Goal: Task Accomplishment & Management: Use online tool/utility

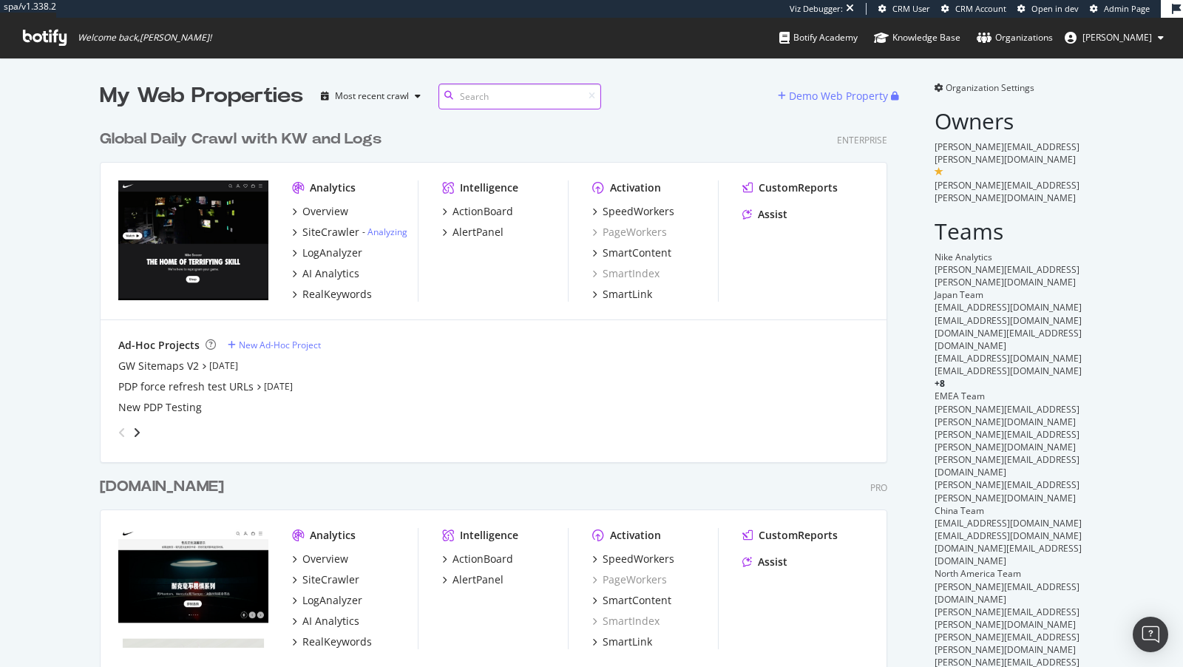
scroll to position [865, 799]
click at [337, 250] on div "LogAnalyzer" at bounding box center [332, 253] width 60 height 15
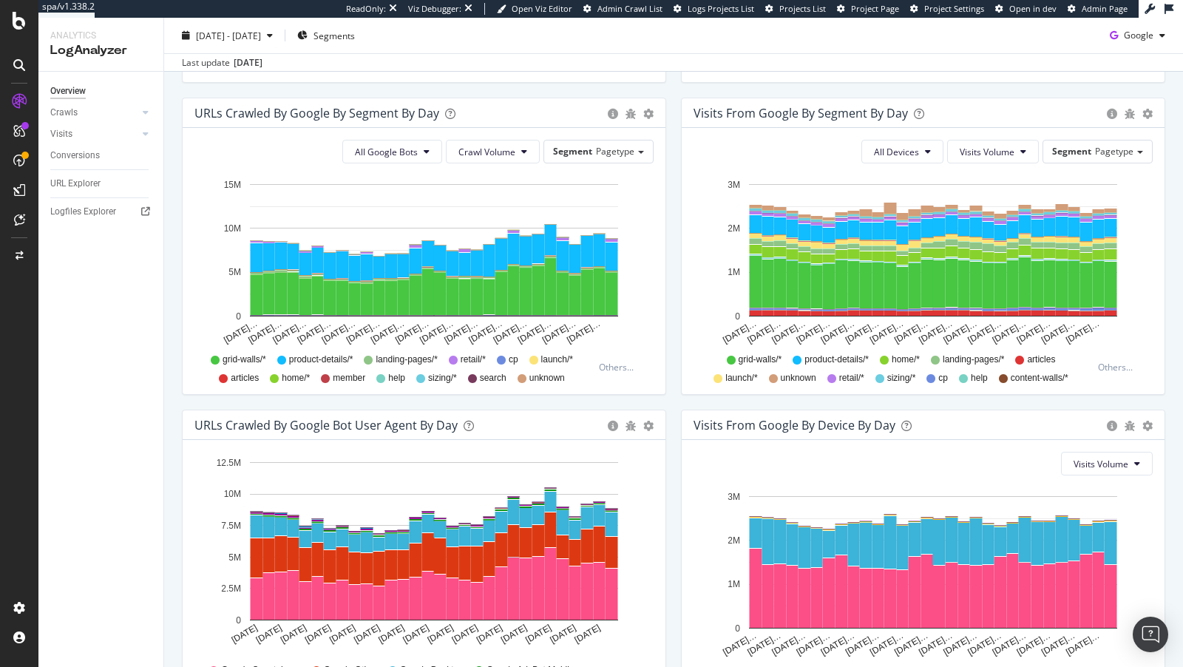
scroll to position [506, 0]
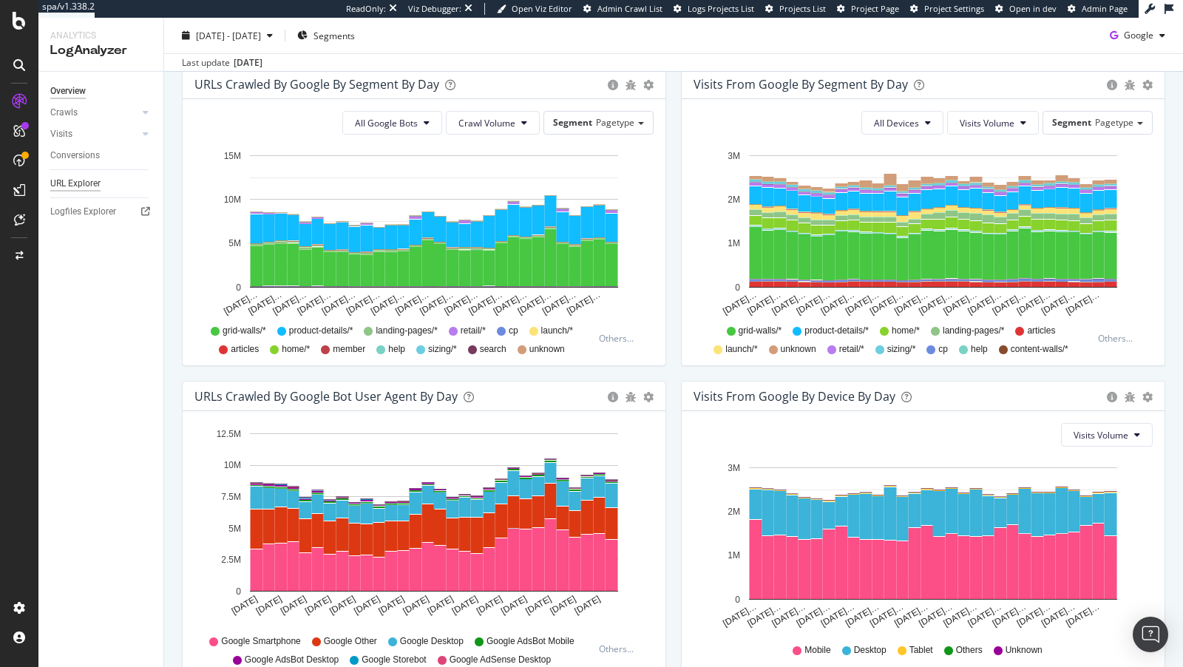
click at [68, 184] on div "URL Explorer" at bounding box center [75, 184] width 50 height 16
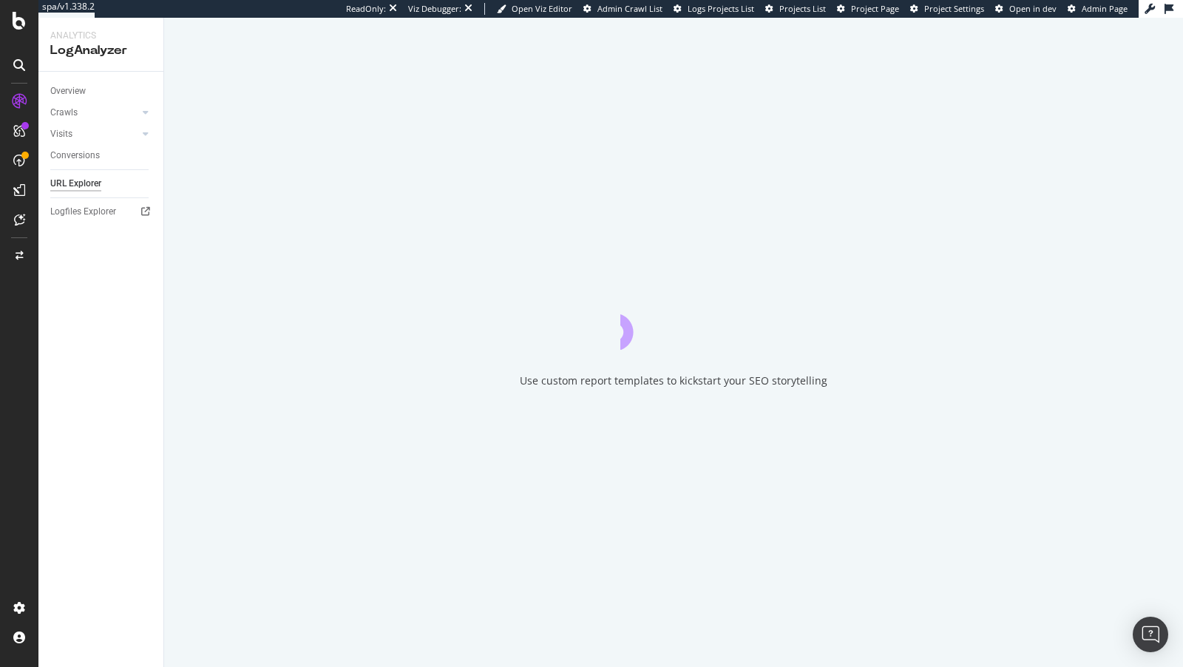
click at [64, 112] on div "Crawls" at bounding box center [63, 113] width 27 height 16
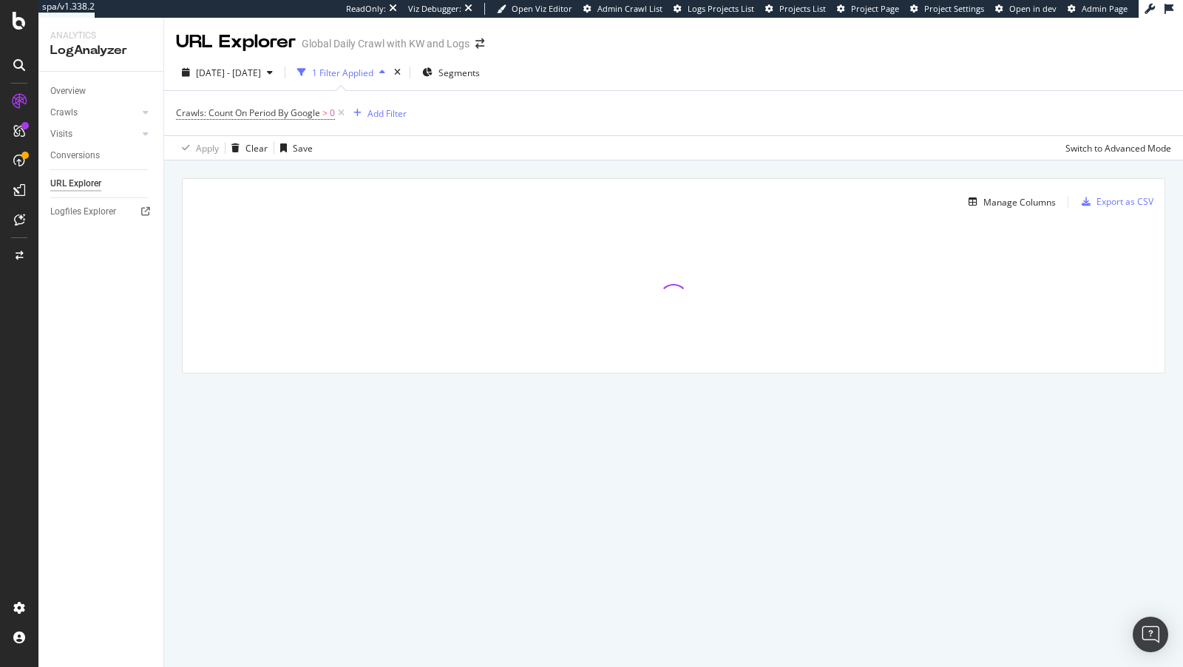
click at [348, 76] on div "1 Filter Applied" at bounding box center [342, 73] width 61 height 13
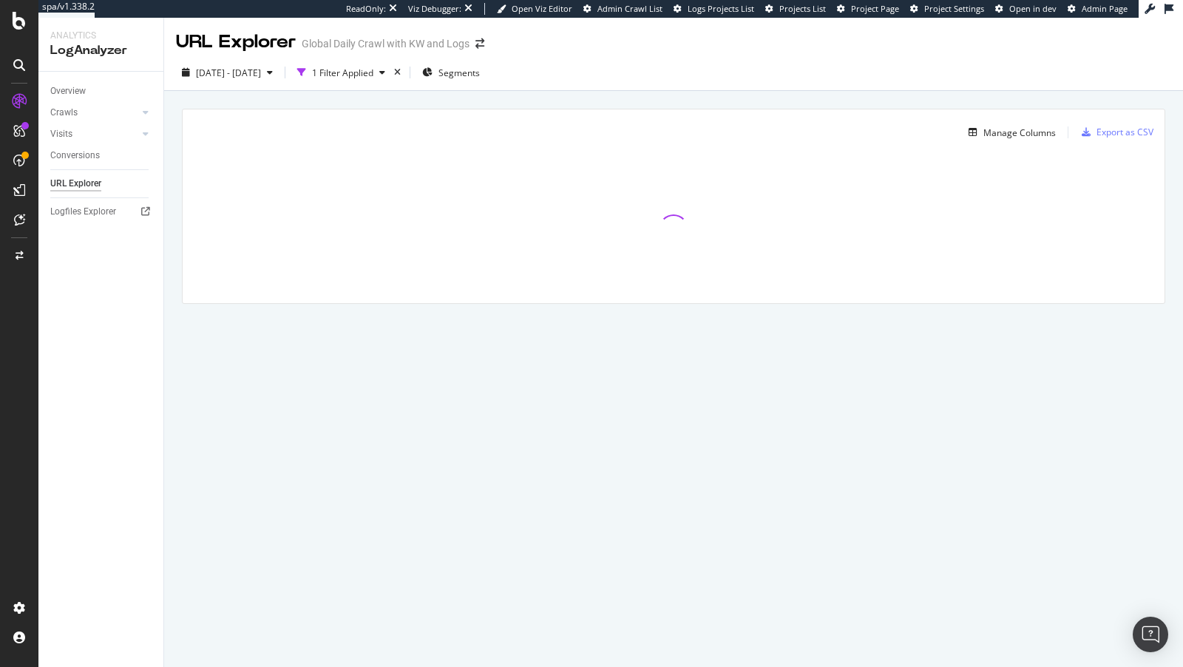
click at [73, 121] on div "Crawls" at bounding box center [106, 112] width 113 height 21
click at [67, 111] on div "Crawls" at bounding box center [63, 113] width 27 height 16
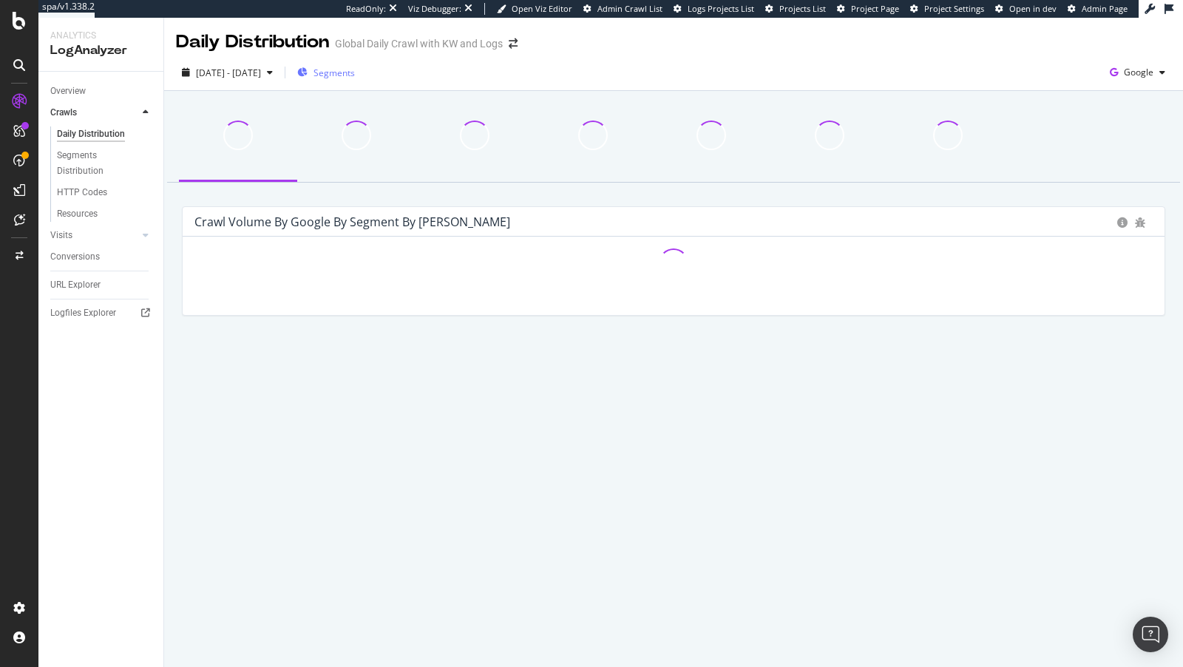
click at [355, 70] on span "Segments" at bounding box center [334, 73] width 41 height 13
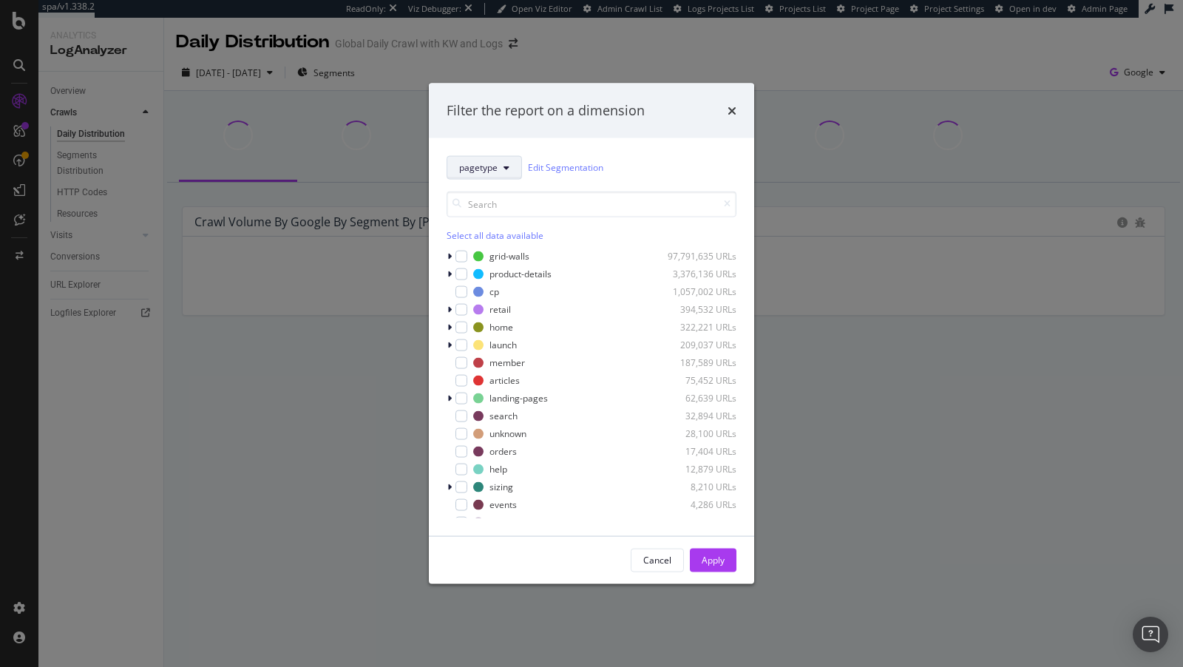
click at [476, 179] on button "pagetype" at bounding box center [484, 167] width 75 height 24
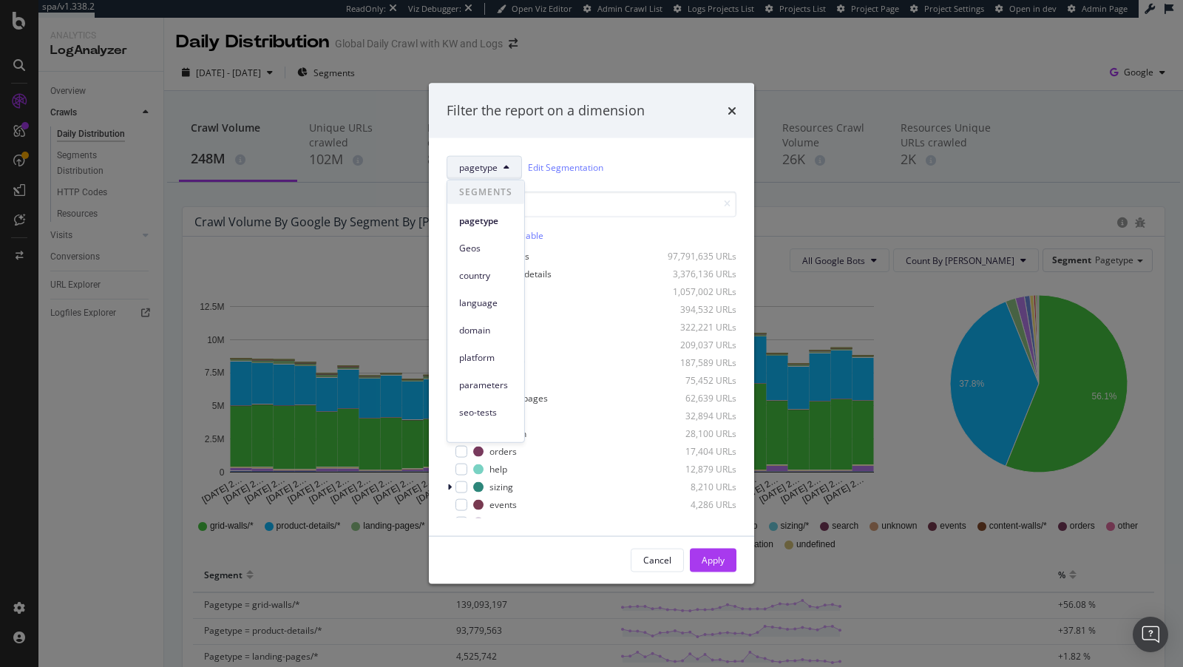
click at [623, 217] on div "Select all data available" at bounding box center [592, 216] width 290 height 50
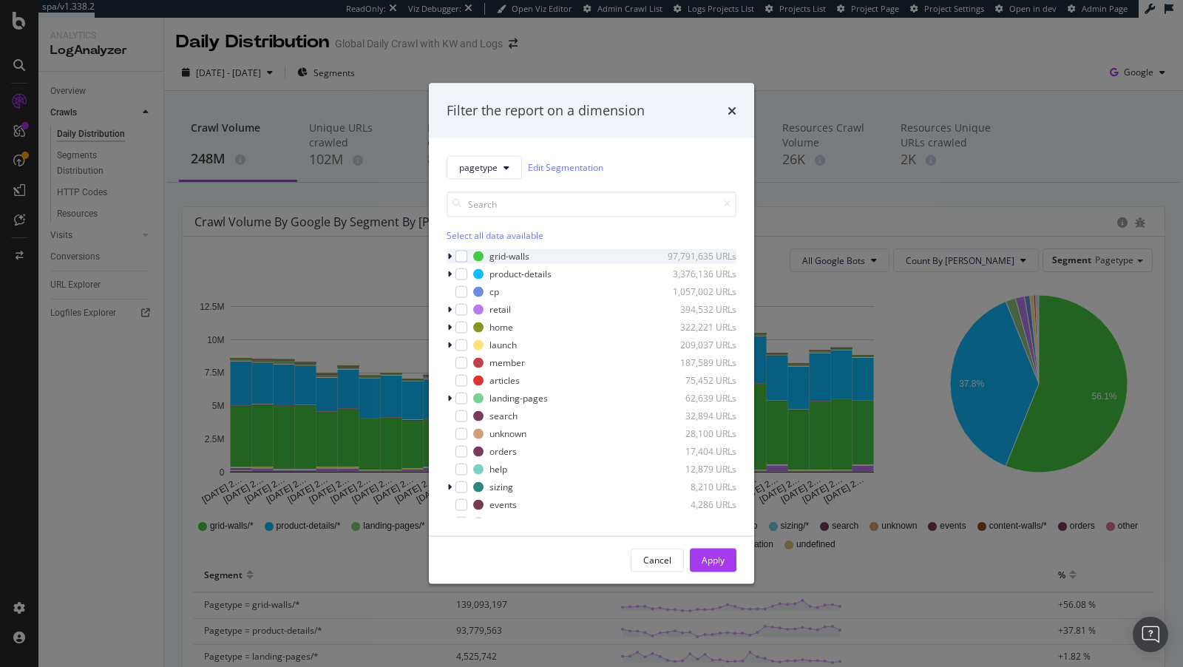
click at [449, 254] on icon "modal" at bounding box center [449, 255] width 4 height 9
click at [461, 254] on div "modal" at bounding box center [462, 256] width 12 height 12
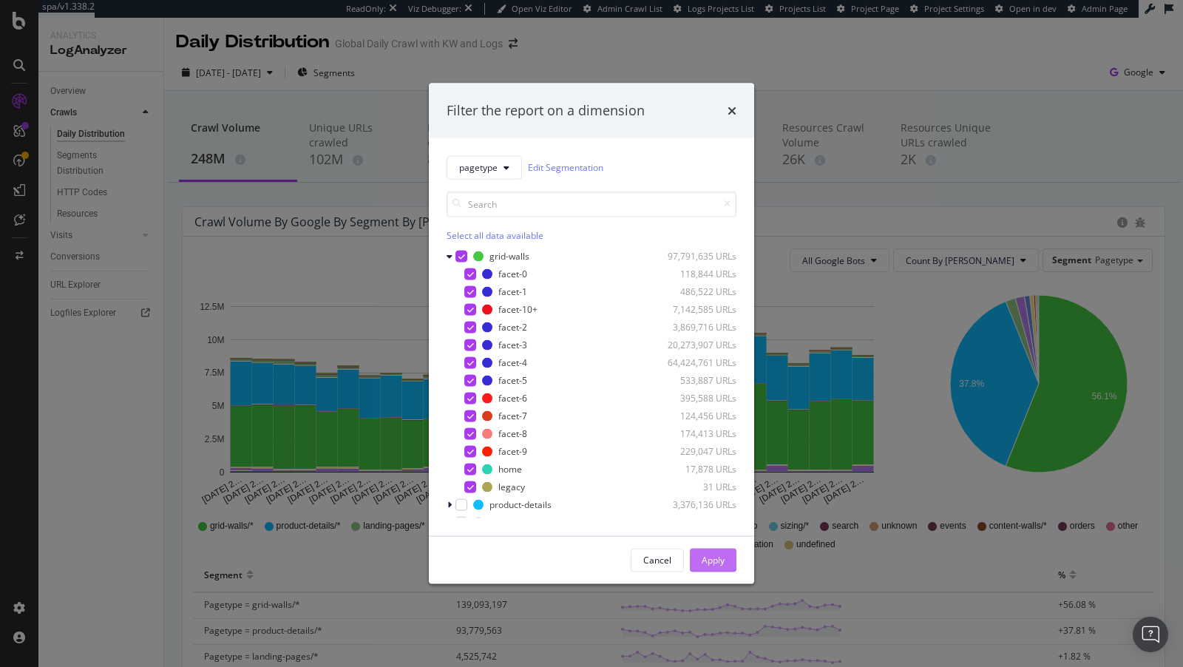
click at [729, 564] on button "Apply" at bounding box center [713, 560] width 47 height 24
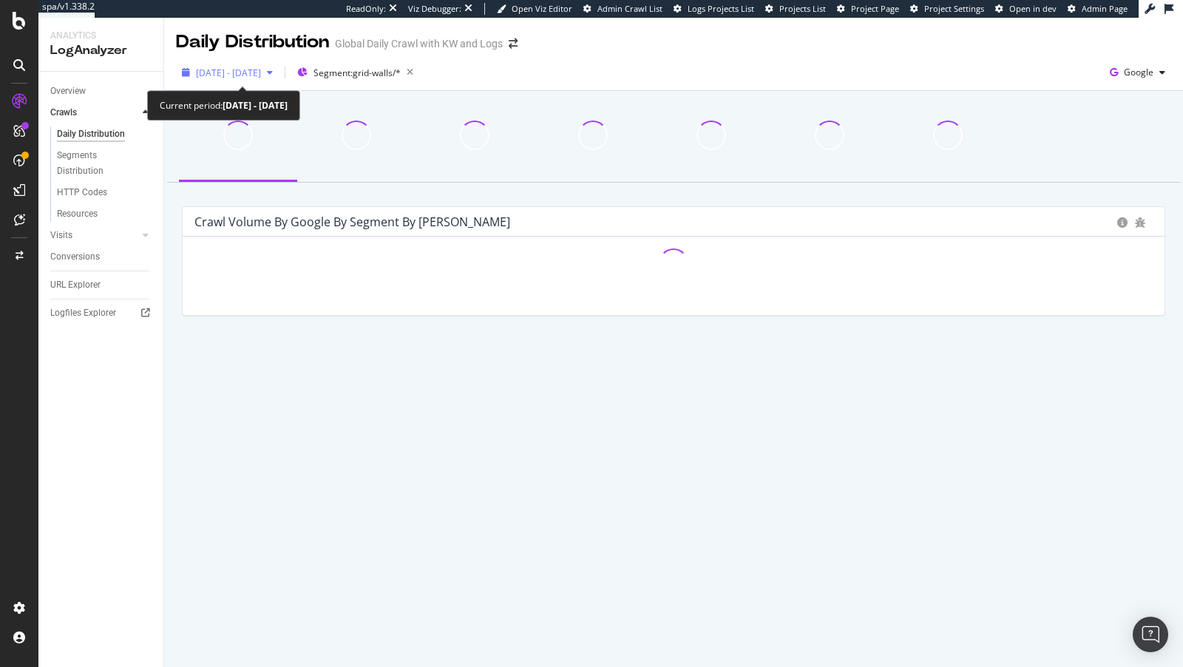
click at [244, 78] on div "2025 Sep. 7th - Oct. 6th" at bounding box center [228, 73] width 65 height 13
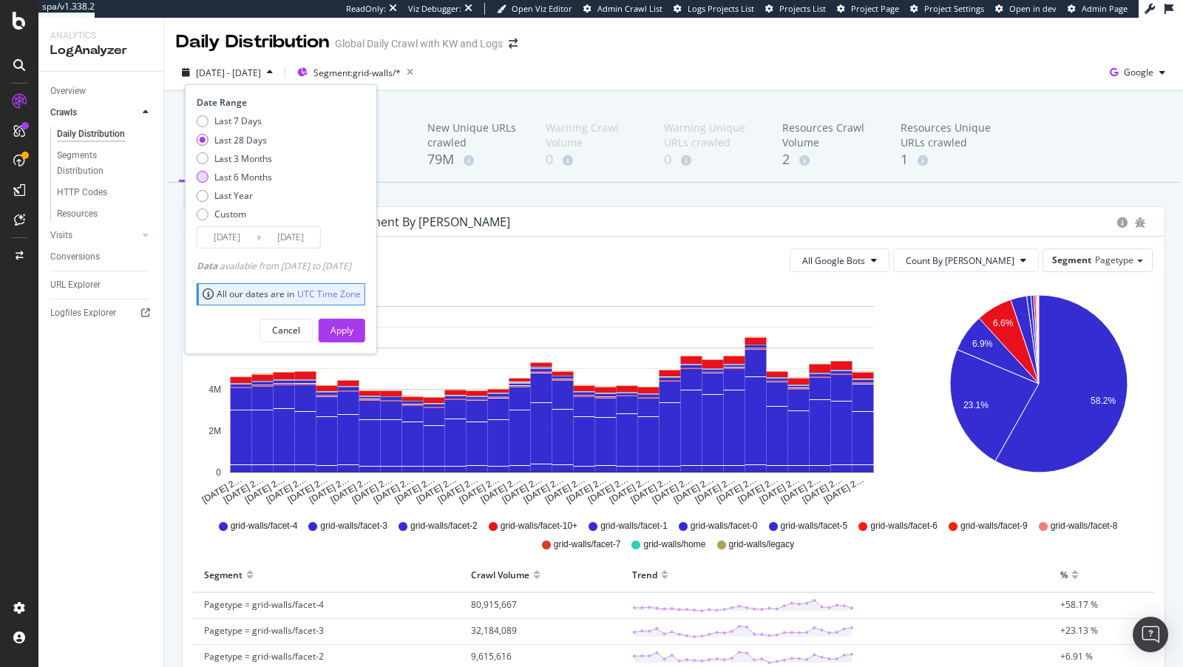
click at [253, 174] on div "Last 6 Months" at bounding box center [243, 177] width 58 height 13
type input "2025/04/07"
click at [353, 325] on div "Apply" at bounding box center [342, 330] width 23 height 13
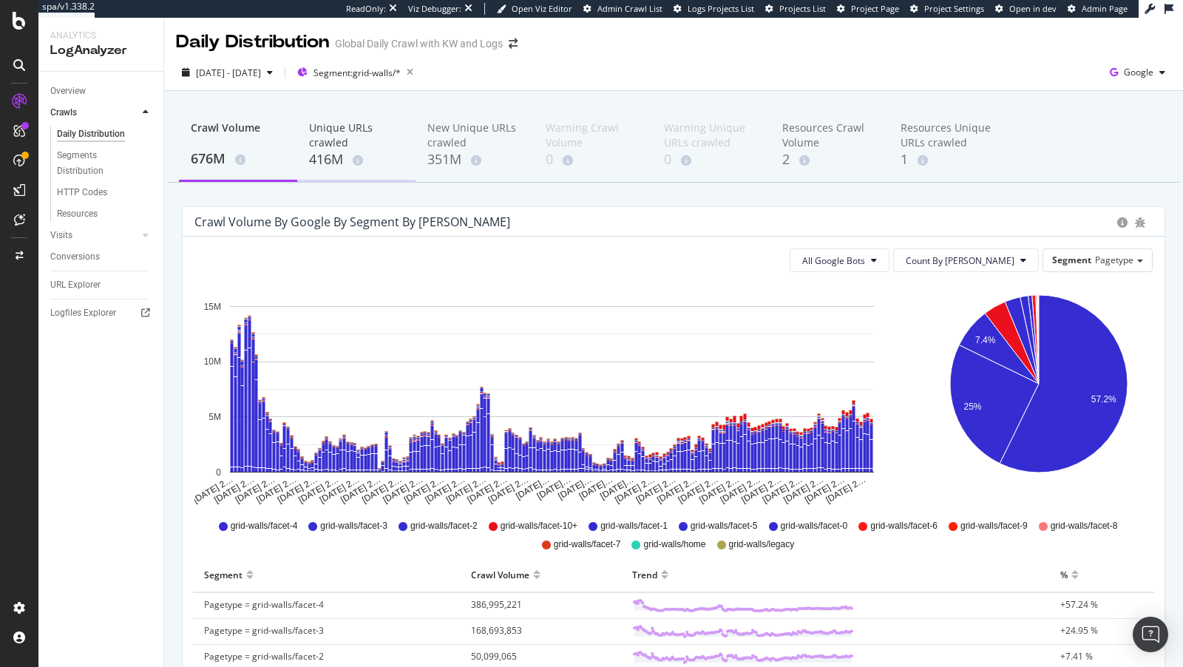
click at [328, 155] on div "416M" at bounding box center [356, 159] width 95 height 19
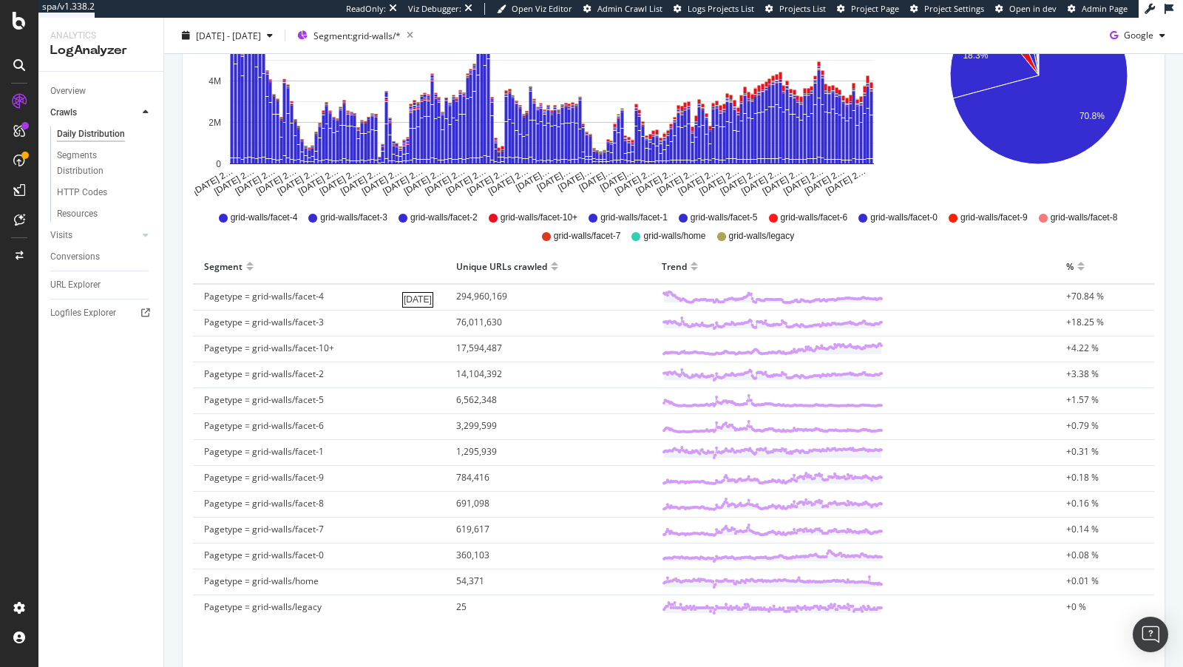
scroll to position [375, 0]
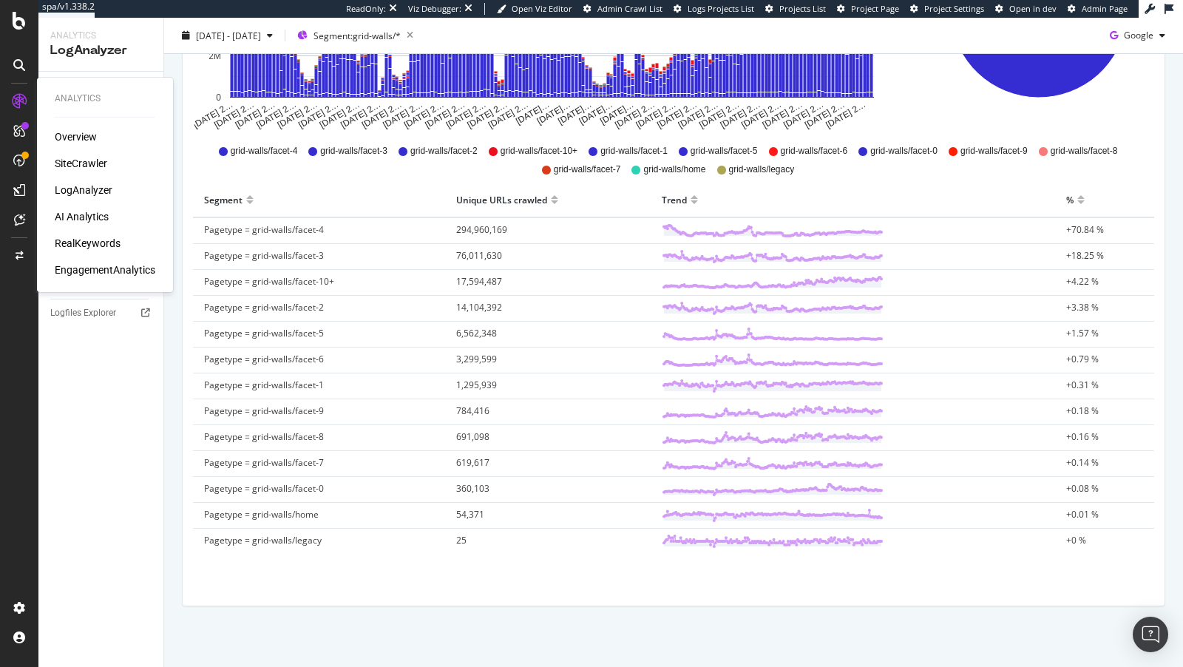
click at [97, 235] on div "Overview SiteCrawler LogAnalyzer AI Analytics RealKeywords EngagementAnalytics" at bounding box center [105, 203] width 101 height 148
click at [96, 247] on div "RealKeywords" at bounding box center [88, 243] width 66 height 15
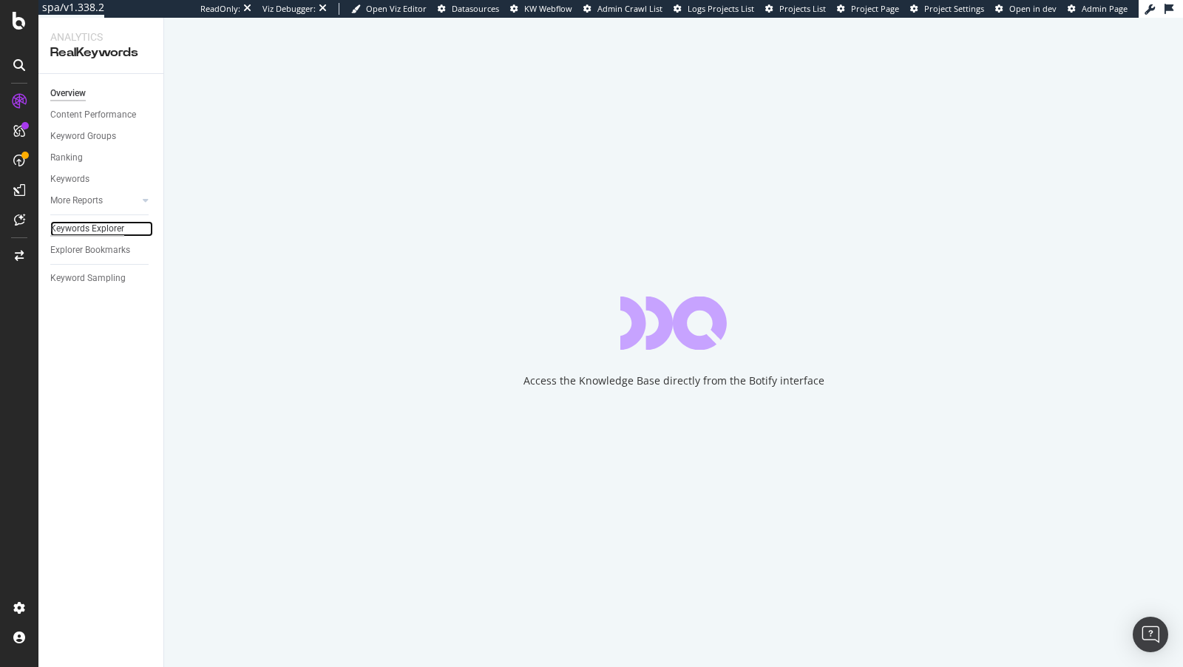
click at [96, 229] on div "Keywords Explorer" at bounding box center [87, 229] width 74 height 16
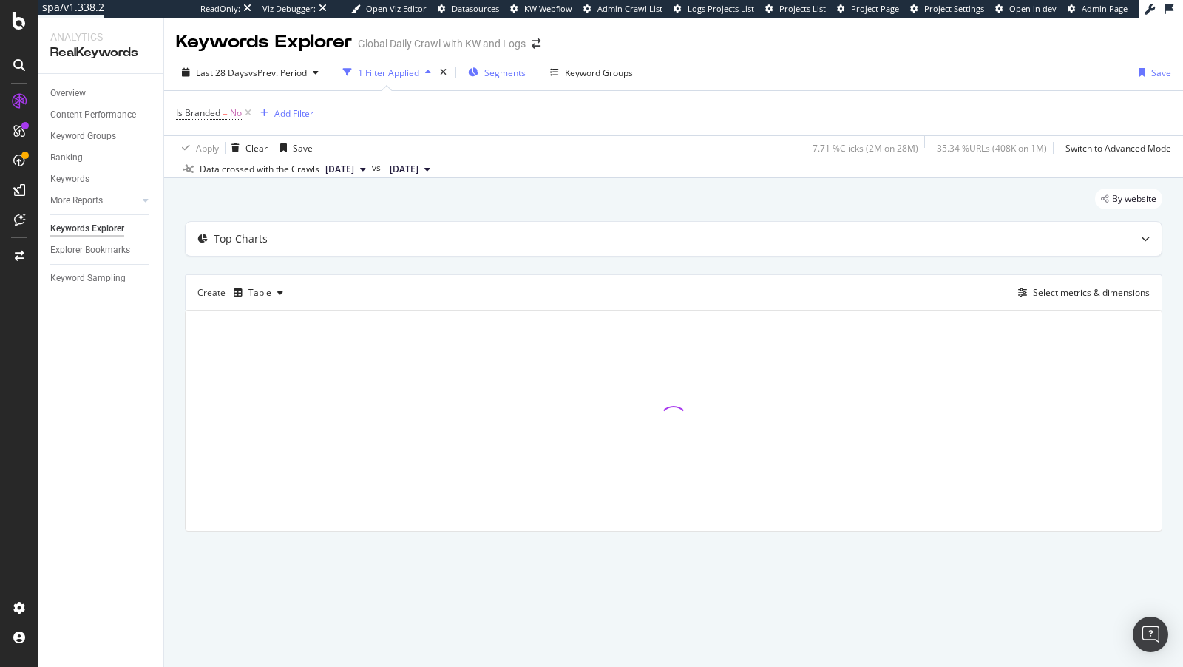
click at [501, 72] on span "Segments" at bounding box center [504, 73] width 41 height 13
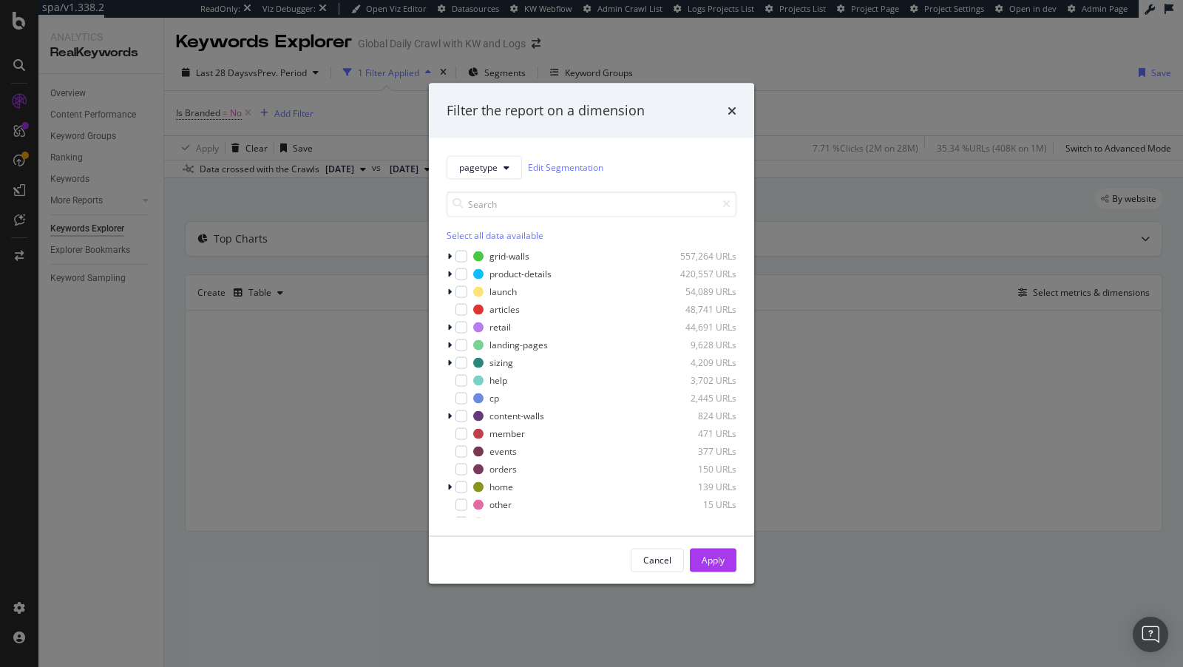
click at [282, 79] on div "Filter the report on a dimension pagetype Edit Segmentation Select all data ava…" at bounding box center [591, 333] width 1183 height 667
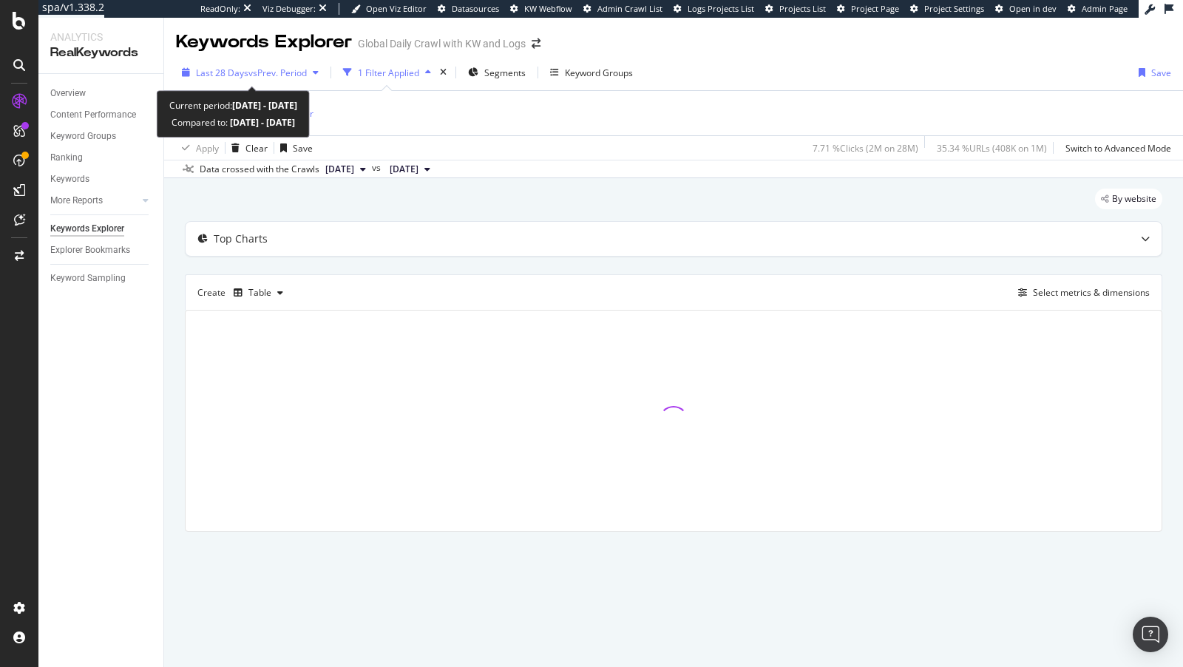
click at [248, 75] on span "vs Prev. Period" at bounding box center [277, 73] width 58 height 13
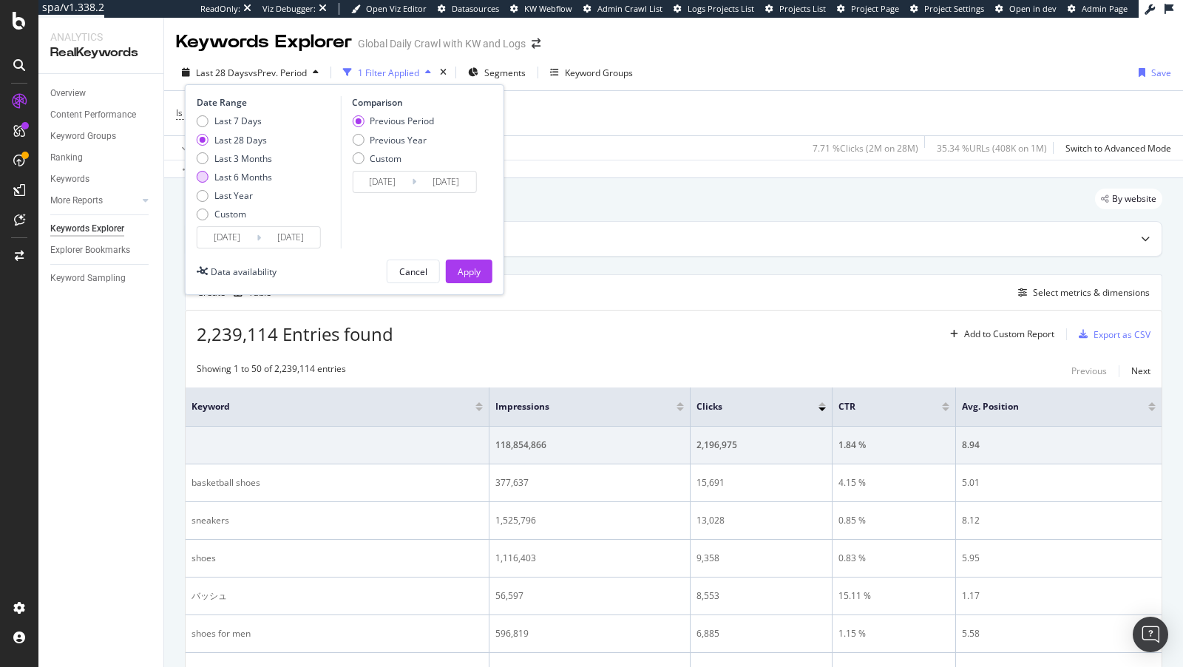
click at [255, 176] on div "Last 6 Months" at bounding box center [243, 177] width 58 height 13
type input "2025/04/05"
type input "2024/10/04"
type input "2025/04/04"
click at [478, 268] on div "Apply" at bounding box center [469, 271] width 23 height 13
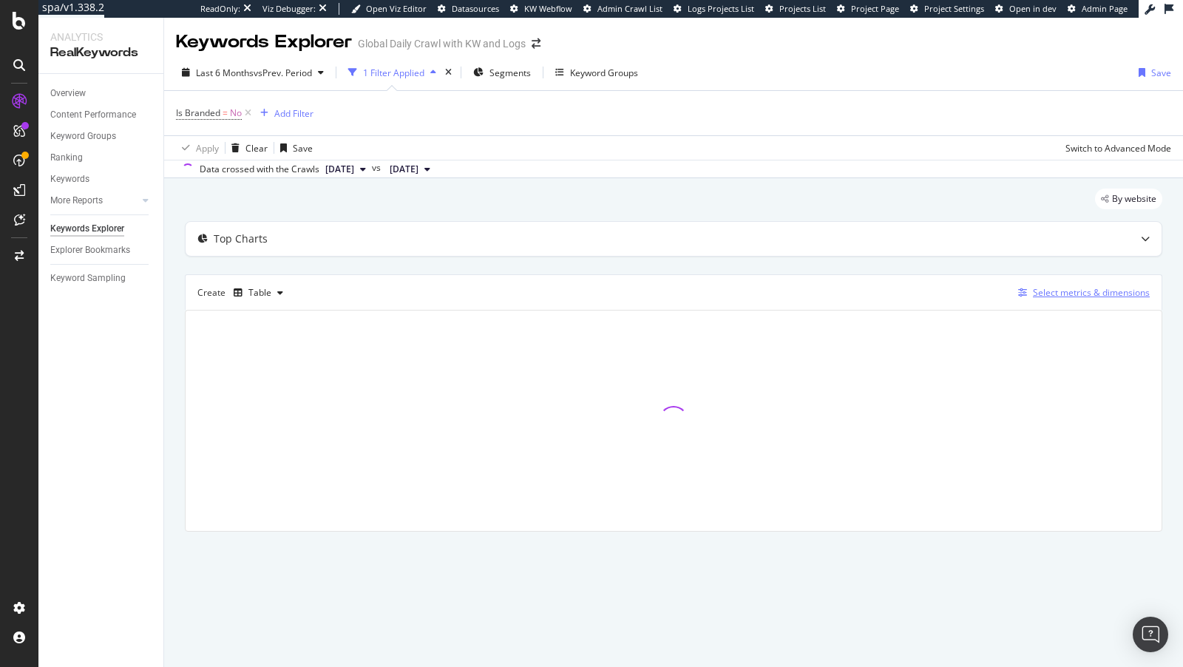
click at [1118, 286] on div "Select metrics & dimensions" at bounding box center [1091, 292] width 117 height 13
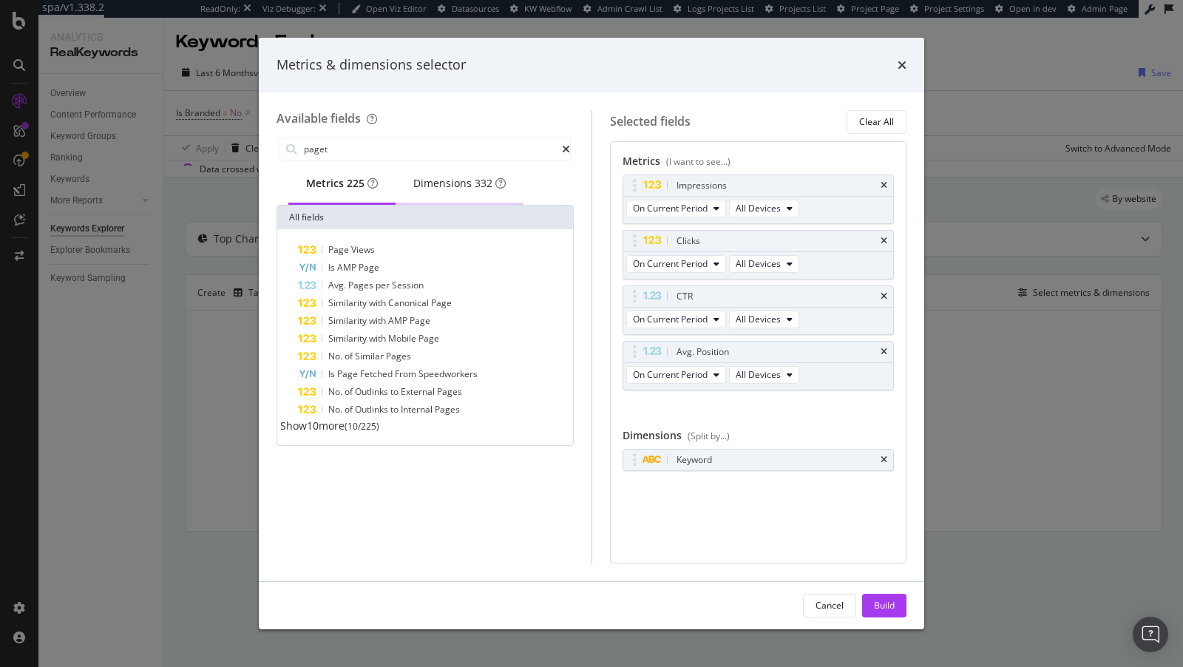
type input "paget"
click at [470, 177] on div "Dimensions 332" at bounding box center [459, 183] width 92 height 15
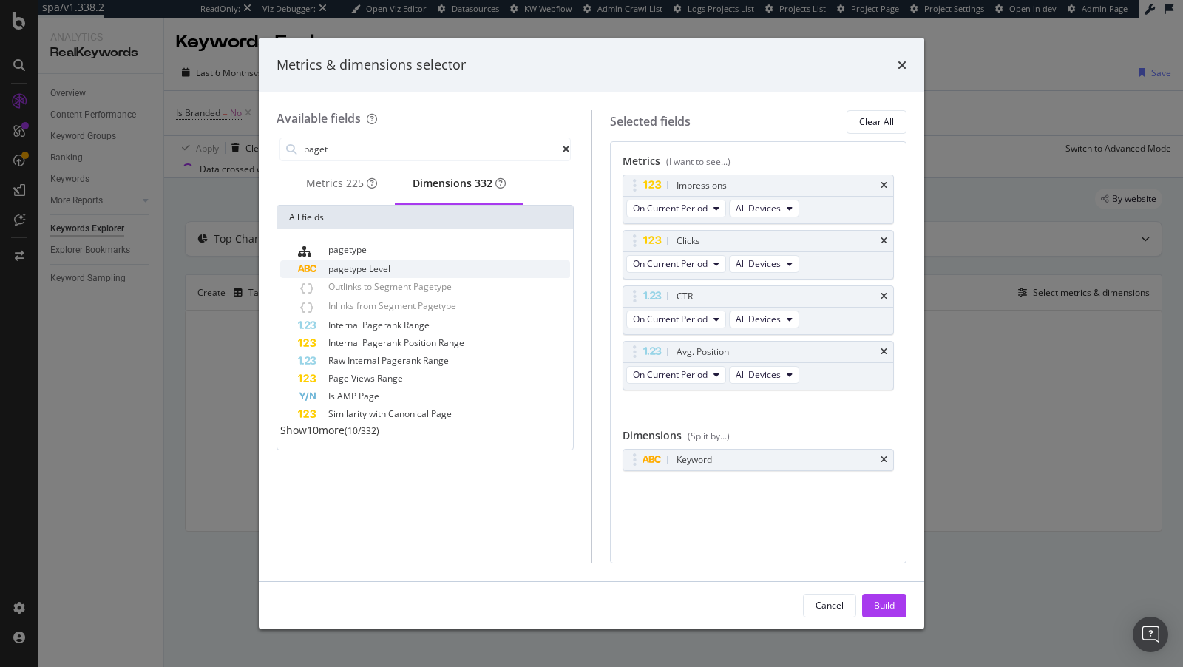
click at [367, 275] on span "pagetype" at bounding box center [348, 269] width 41 height 13
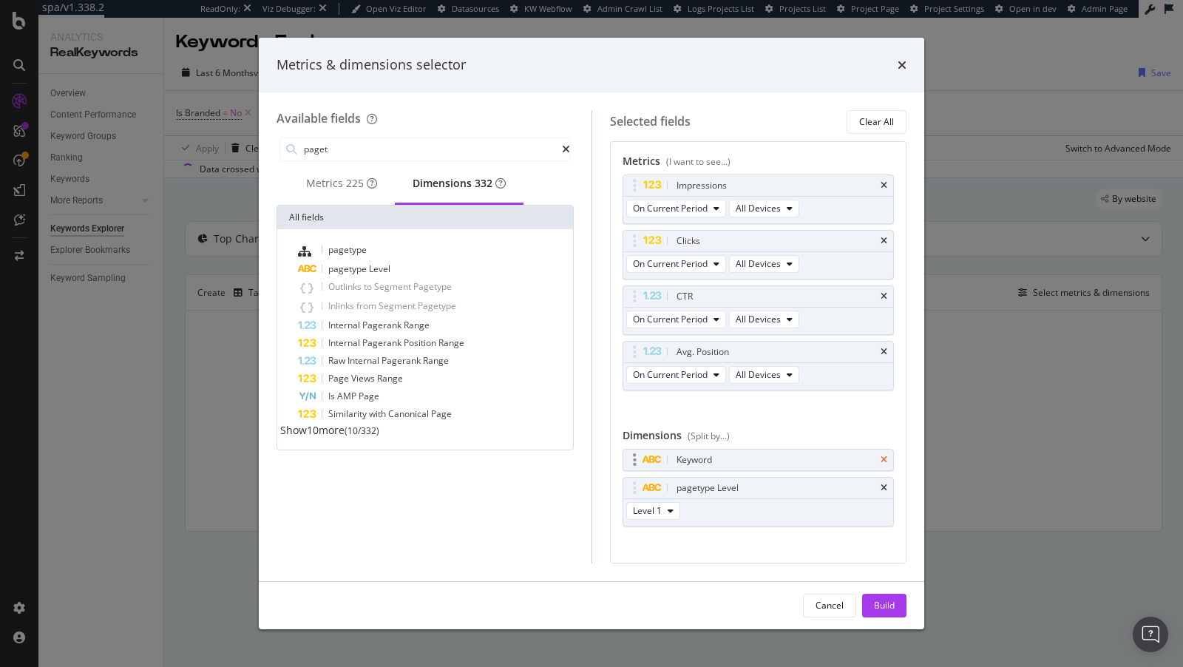
click at [886, 456] on icon "times" at bounding box center [884, 460] width 7 height 9
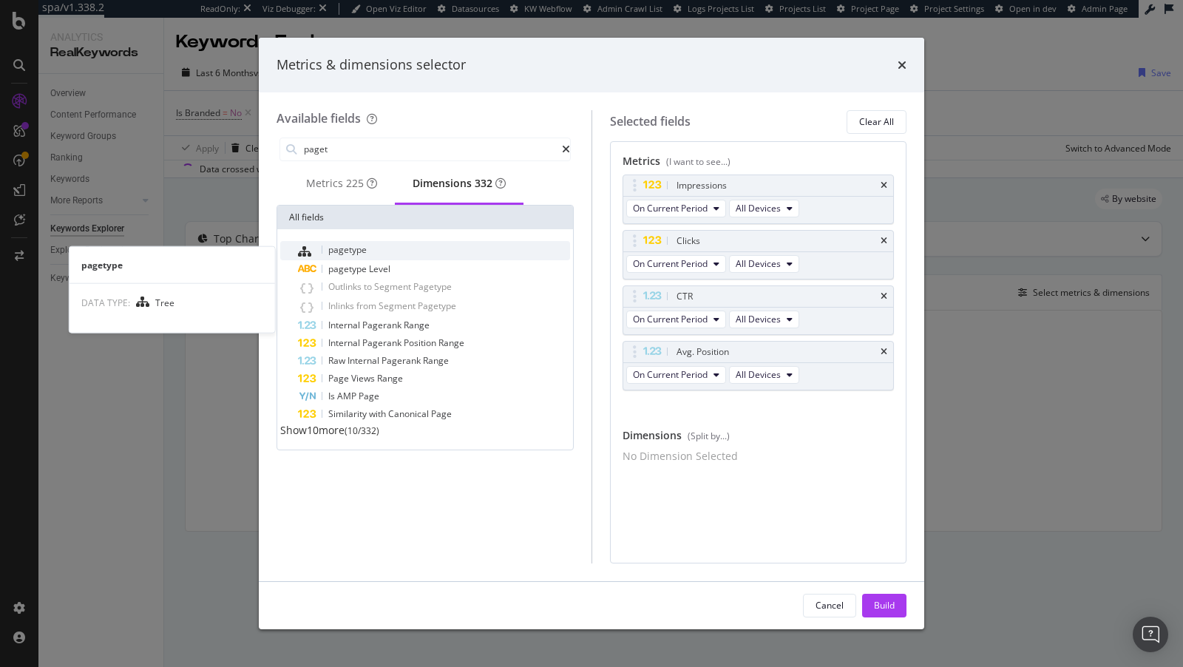
click at [413, 258] on div "pagetype" at bounding box center [434, 250] width 272 height 19
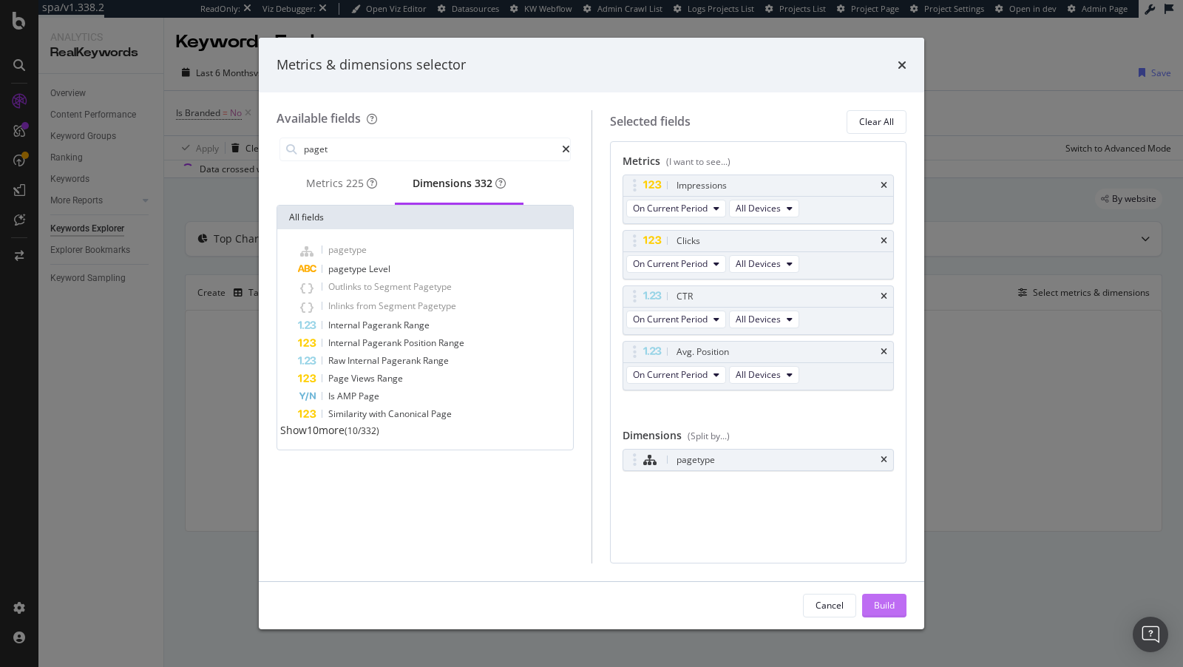
click at [876, 602] on div "Build" at bounding box center [884, 605] width 21 height 13
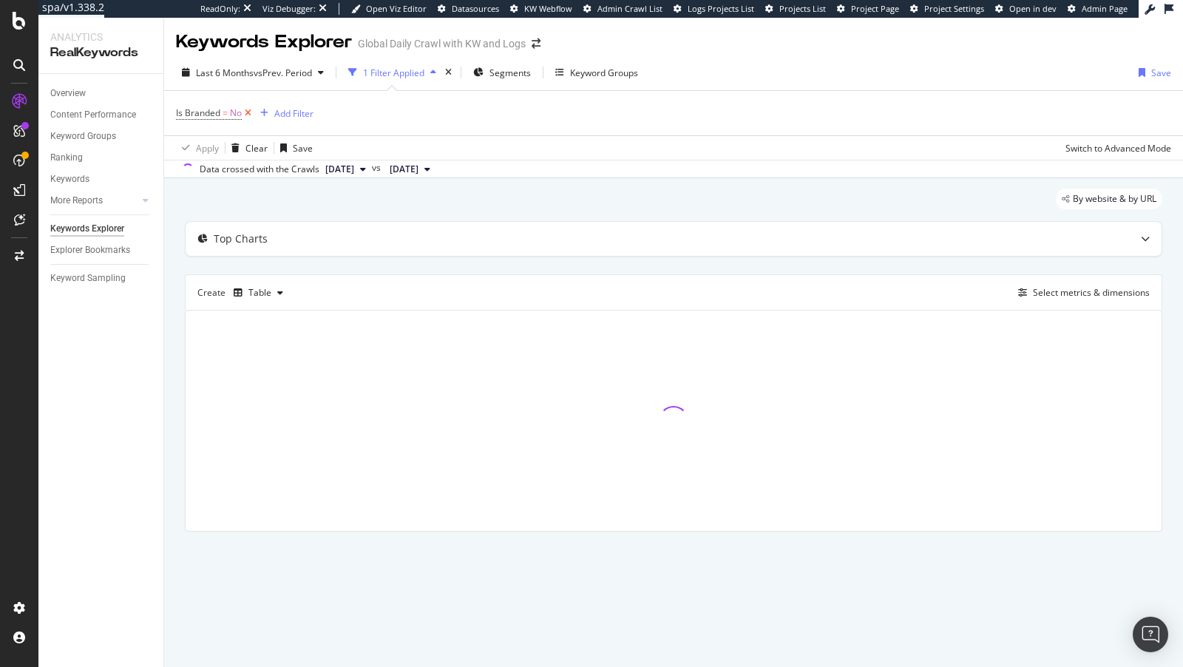
click at [248, 114] on icon at bounding box center [248, 113] width 13 height 15
click at [460, 72] on span "Segments" at bounding box center [461, 73] width 41 height 13
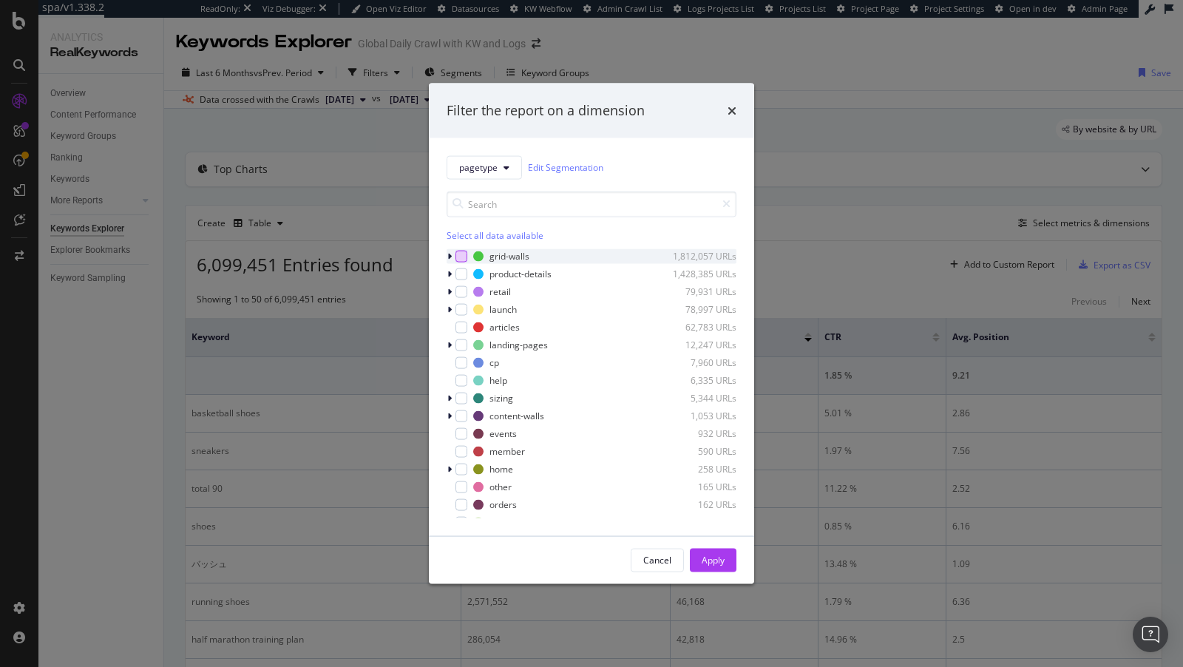
click at [464, 256] on div "modal" at bounding box center [462, 256] width 12 height 12
click at [452, 256] on div "modal" at bounding box center [451, 255] width 9 height 15
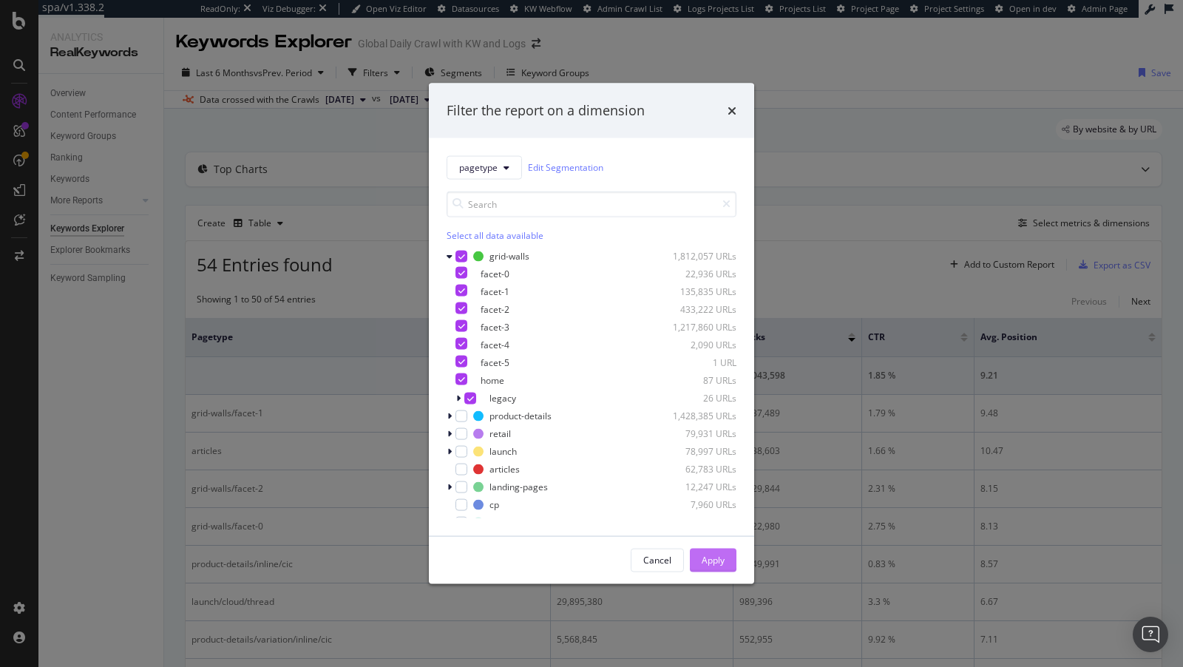
click at [703, 555] on div "Apply" at bounding box center [713, 560] width 23 height 13
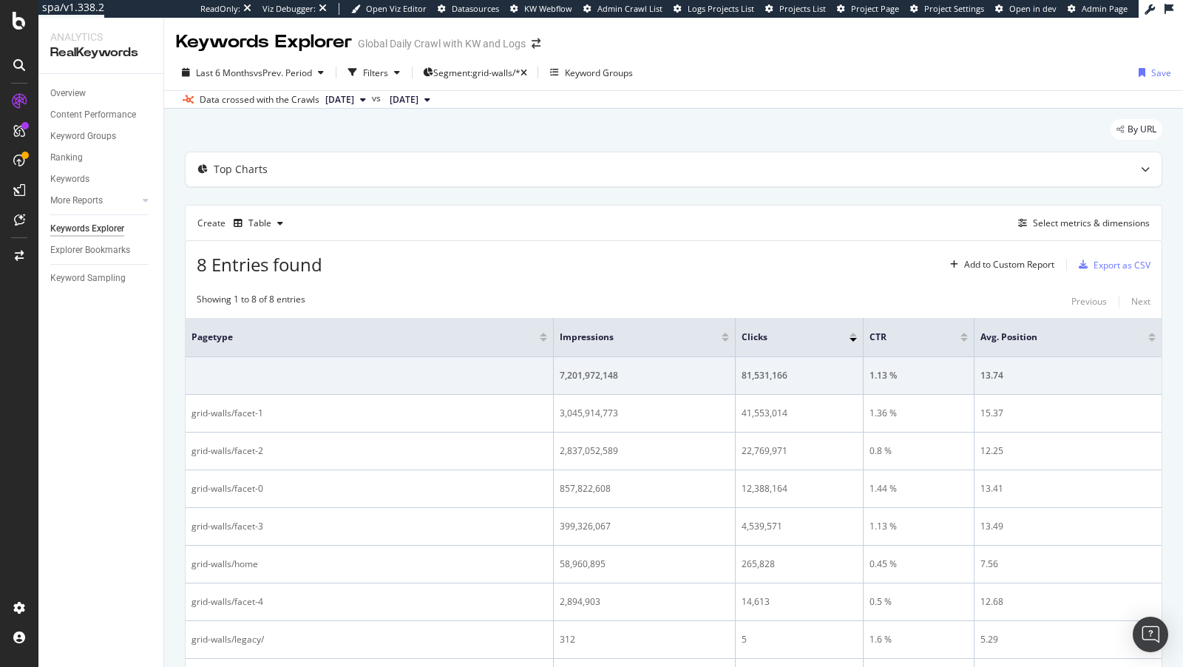
scroll to position [109, 0]
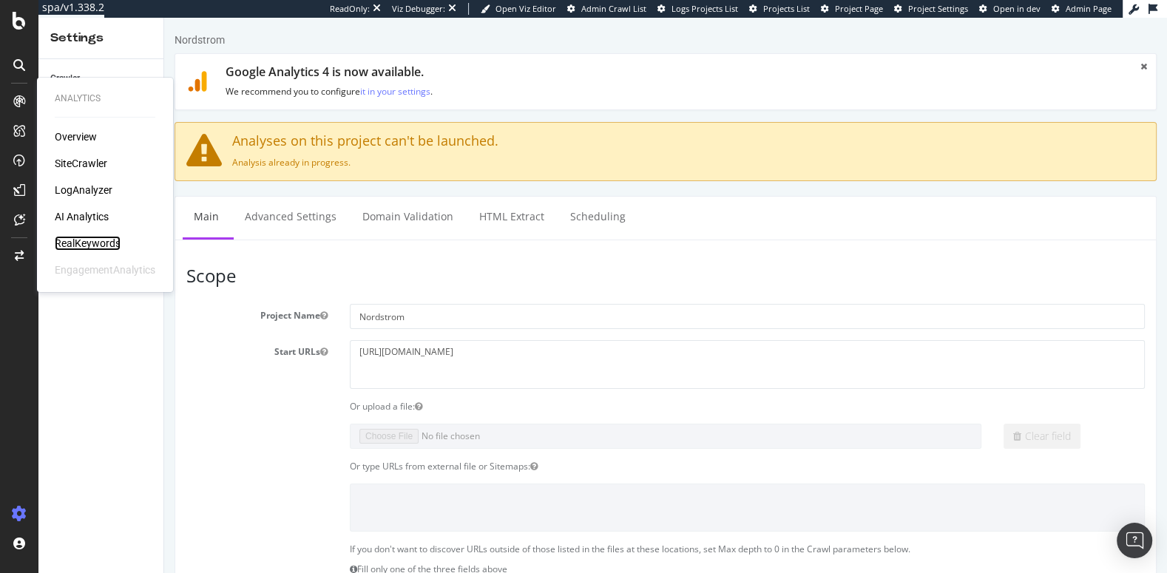
click at [86, 246] on div "RealKeywords" at bounding box center [88, 243] width 66 height 15
click at [89, 163] on div "SiteCrawler" at bounding box center [81, 163] width 53 height 15
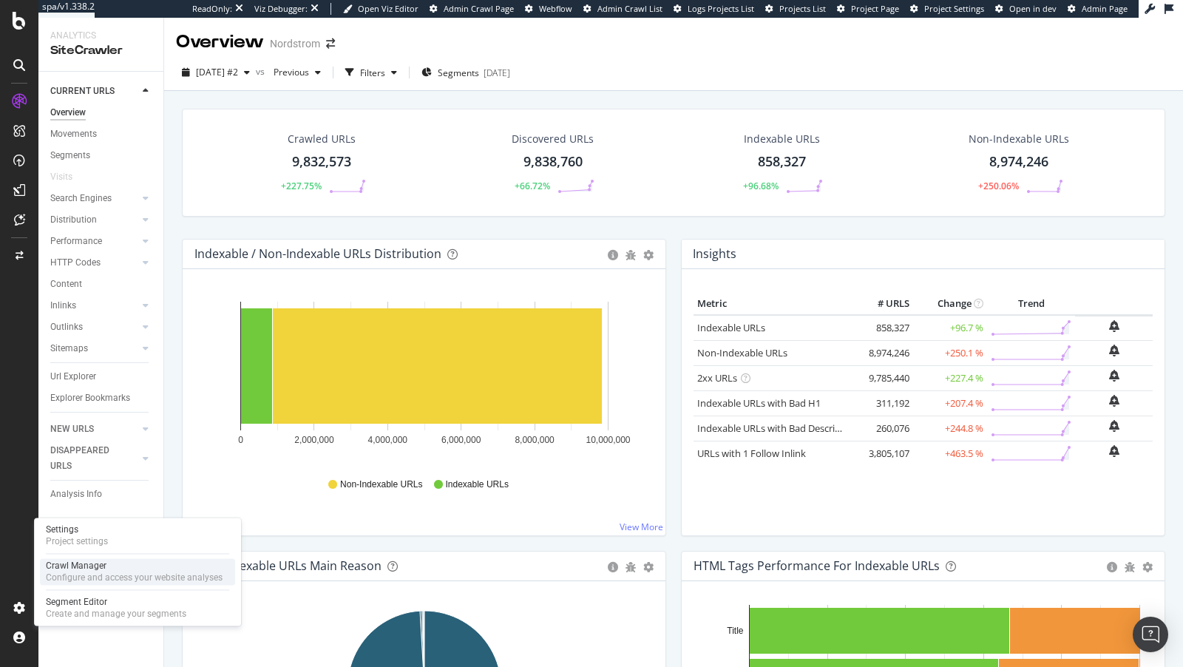
click at [109, 565] on div "Crawl Manager" at bounding box center [134, 566] width 177 height 12
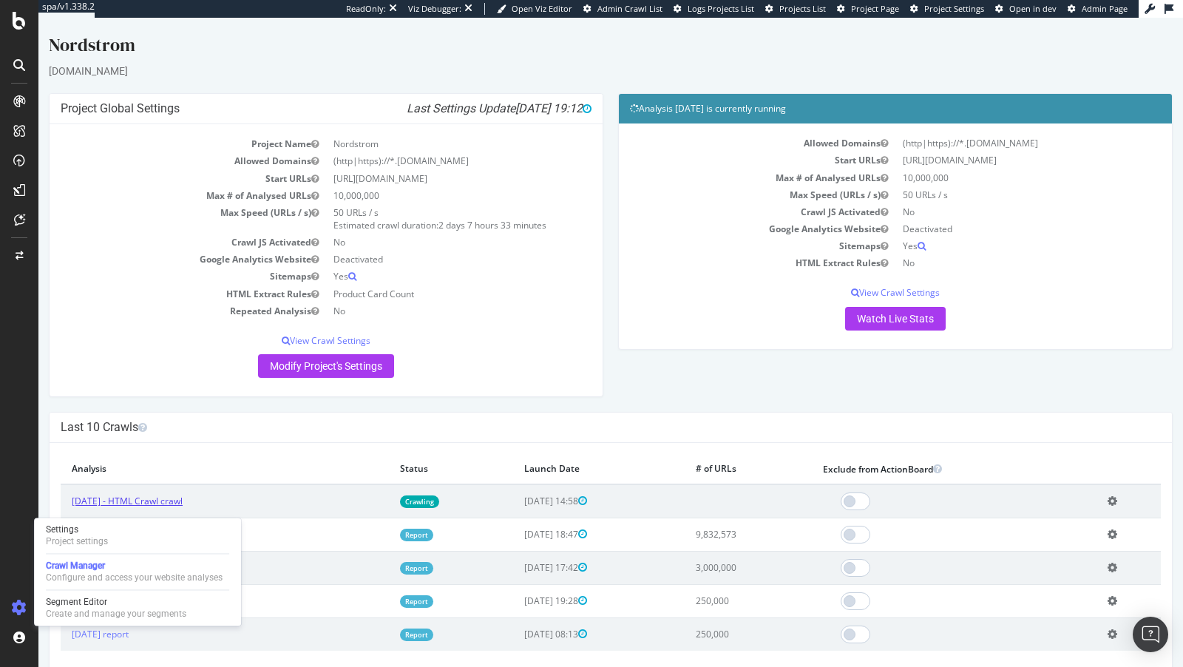
click at [130, 501] on link "[DATE] - HTML Crawl crawl" at bounding box center [127, 501] width 111 height 13
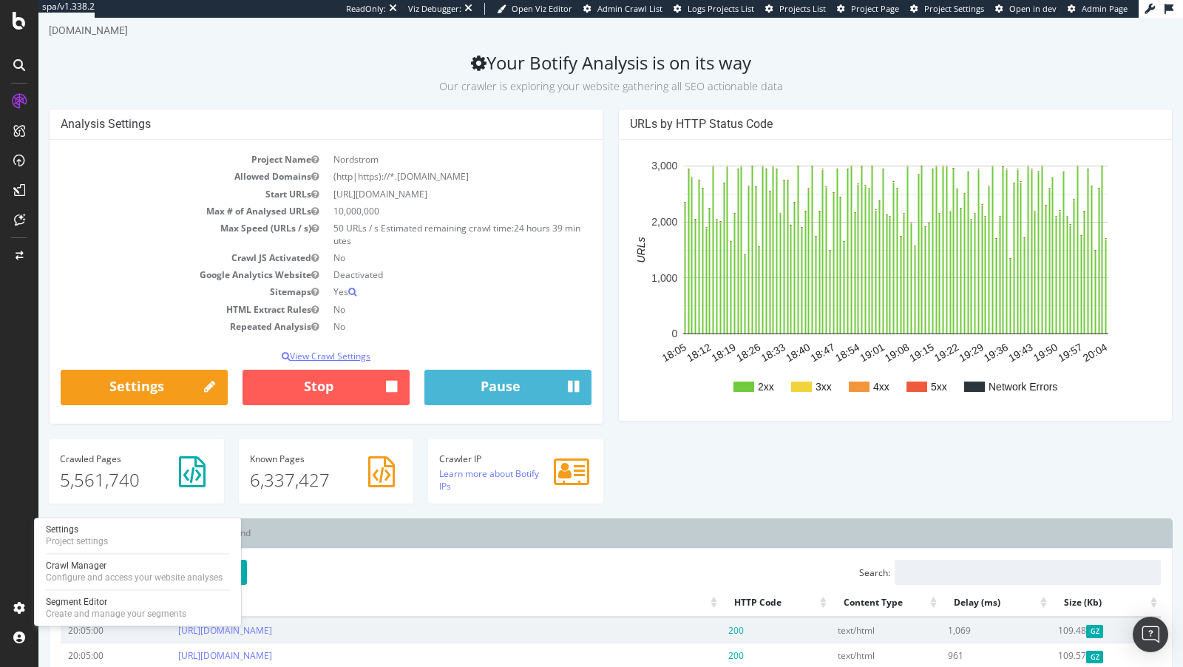
scroll to position [90, 0]
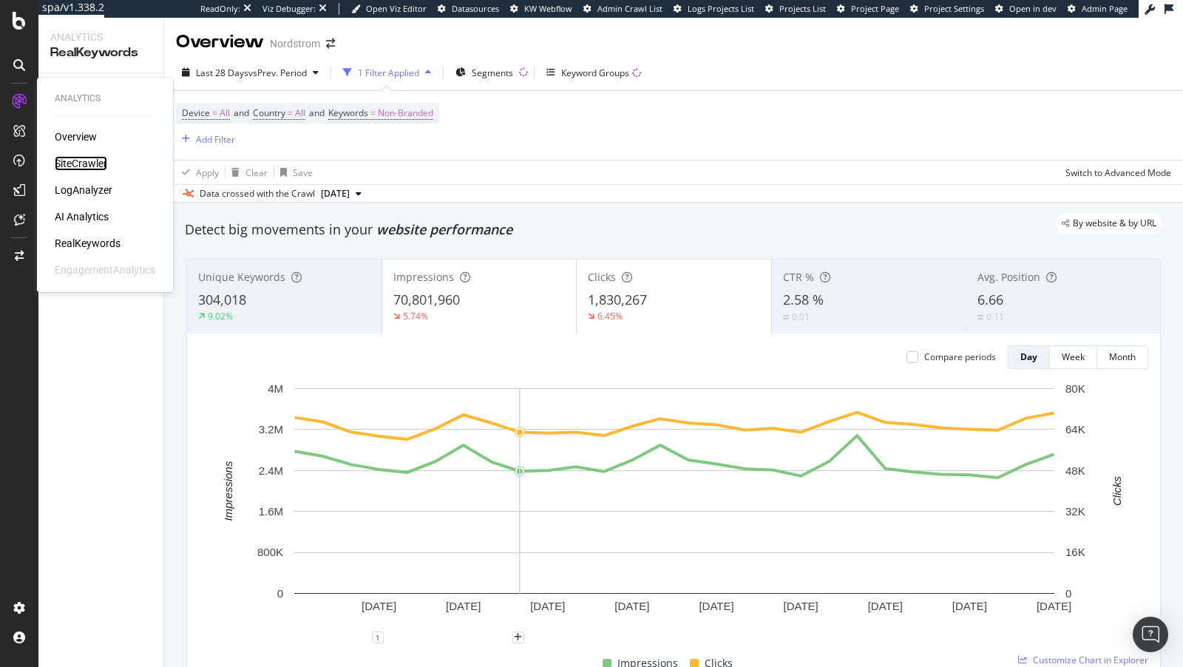
click at [89, 158] on div "SiteCrawler" at bounding box center [81, 163] width 53 height 15
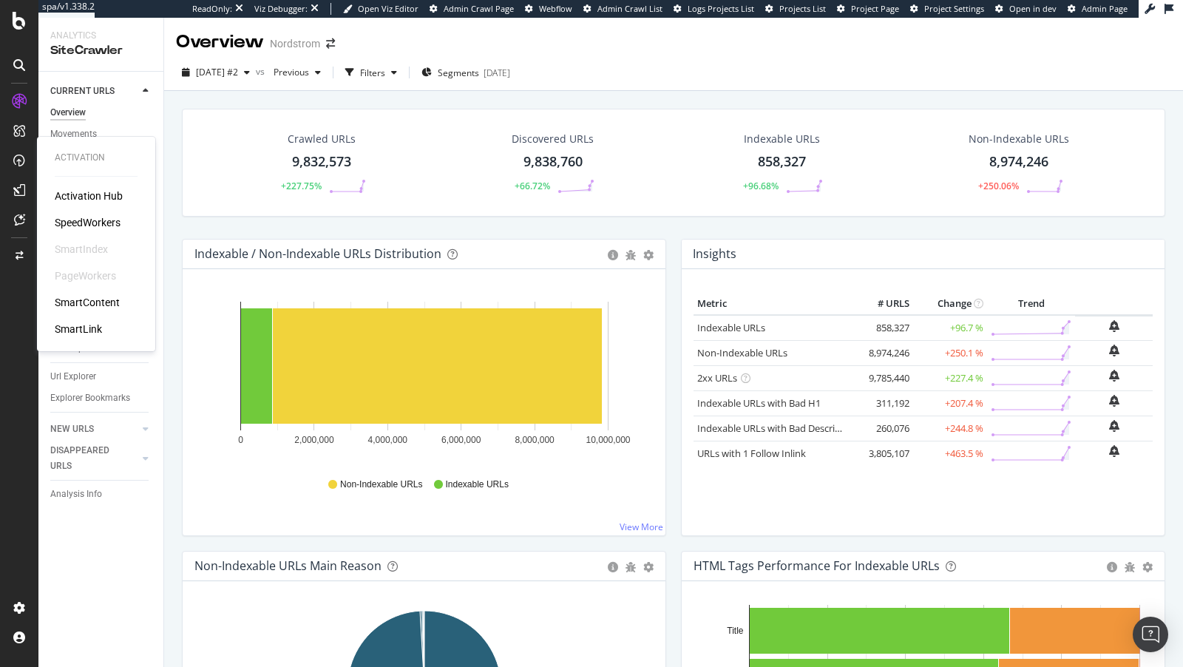
click at [70, 218] on div "SpeedWorkers" at bounding box center [88, 222] width 66 height 15
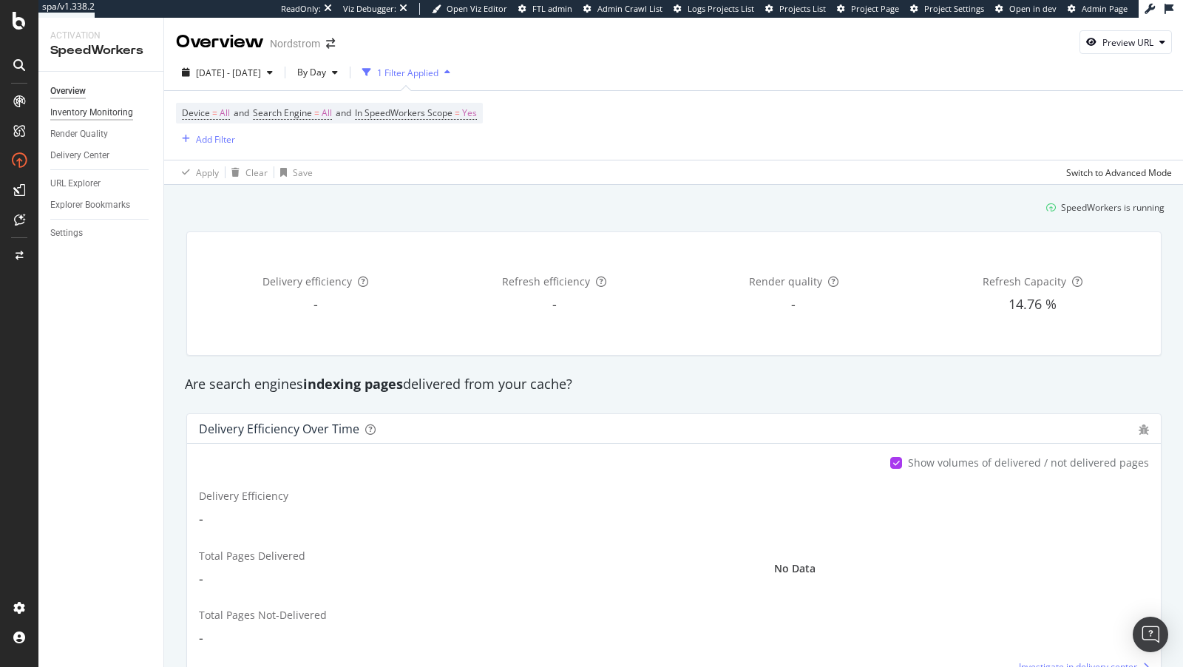
click at [95, 109] on div "Inventory Monitoring" at bounding box center [91, 113] width 83 height 16
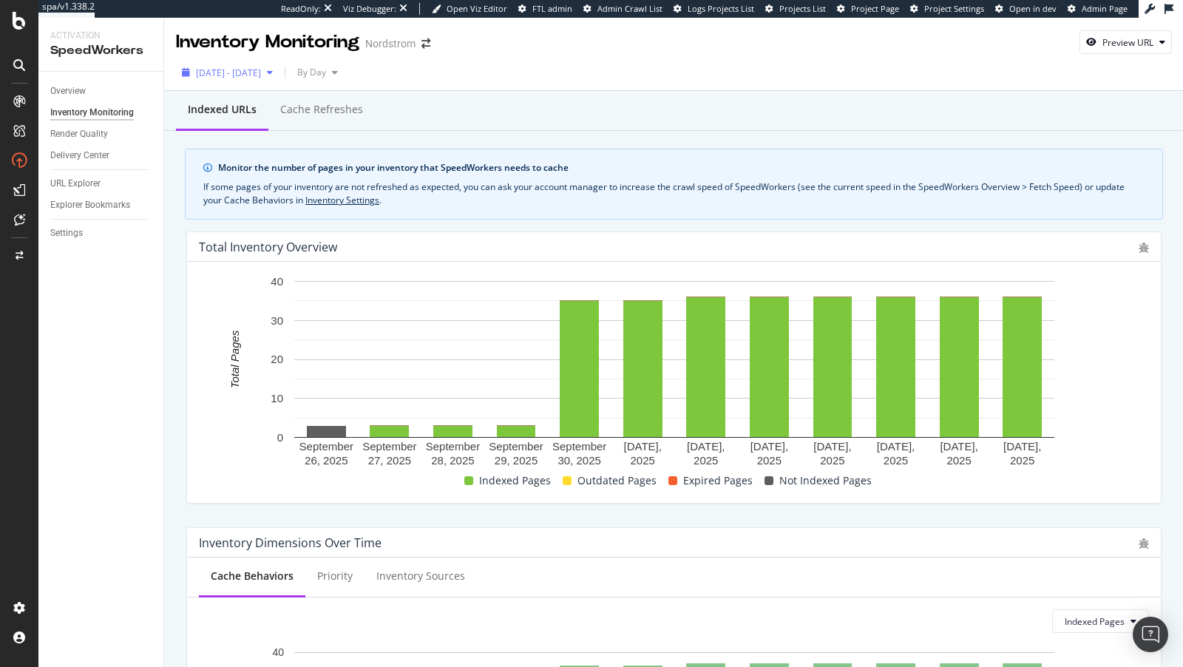
click at [259, 75] on span "2025 Sep. 11th - Oct. 8th" at bounding box center [228, 73] width 65 height 13
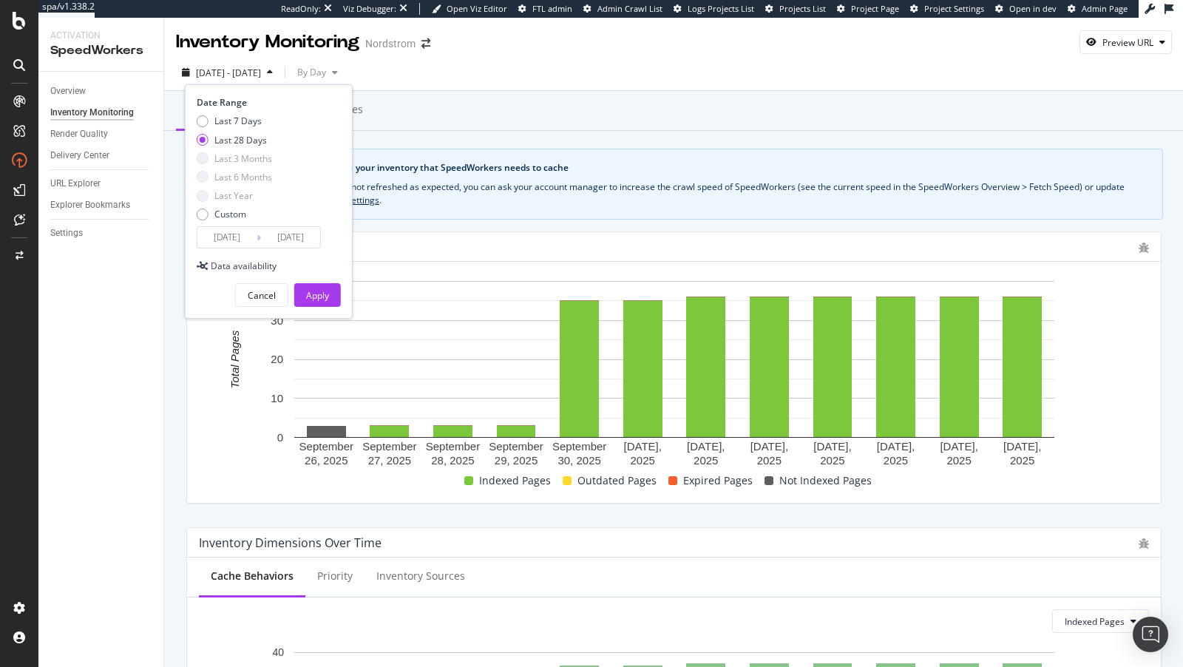
click at [244, 109] on div "Date Range Last 7 Days Last 28 Days Last 3 Months Last 6 Months Last Year Custo…" at bounding box center [267, 172] width 141 height 152
click at [244, 127] on div "Last 7 Days Last 28 Days Last 3 Months Last 6 Months Last Year Custom" at bounding box center [234, 171] width 75 height 112
click at [240, 124] on div "Last 7 Days" at bounding box center [237, 121] width 47 height 13
type input "2025/10/02"
click at [333, 300] on button "Apply" at bounding box center [317, 295] width 47 height 24
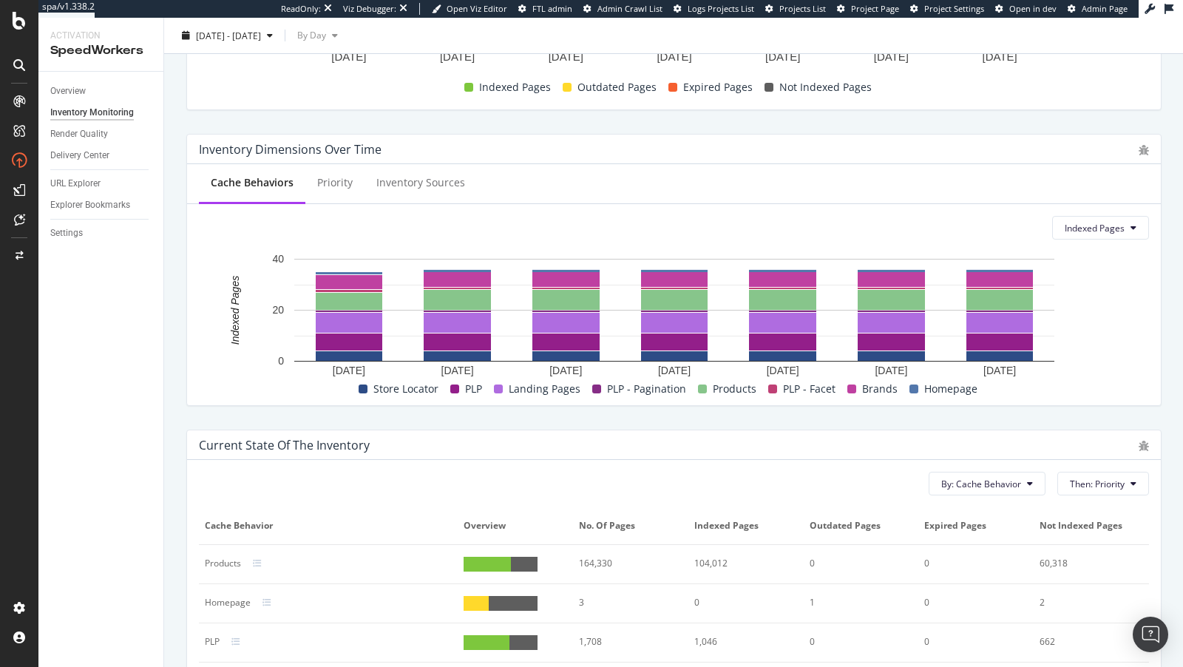
scroll to position [638, 0]
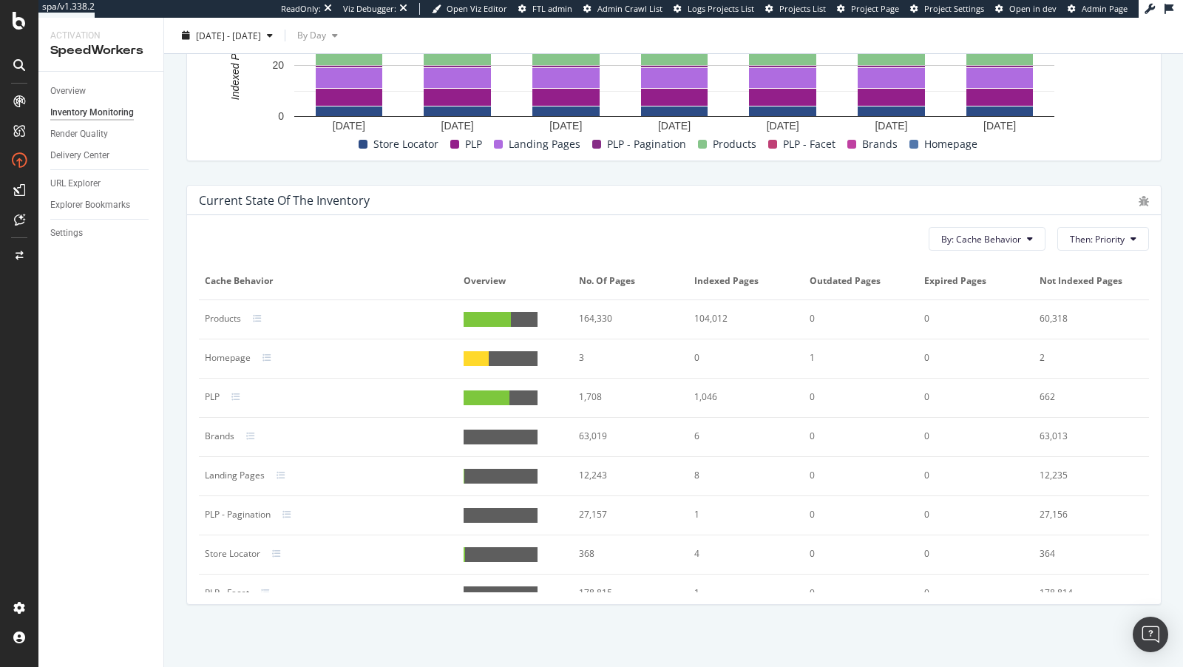
click at [236, 320] on div "Products" at bounding box center [223, 318] width 36 height 13
click at [264, 312] on div "Products" at bounding box center [328, 318] width 247 height 13
click at [264, 314] on div at bounding box center [266, 318] width 27 height 9
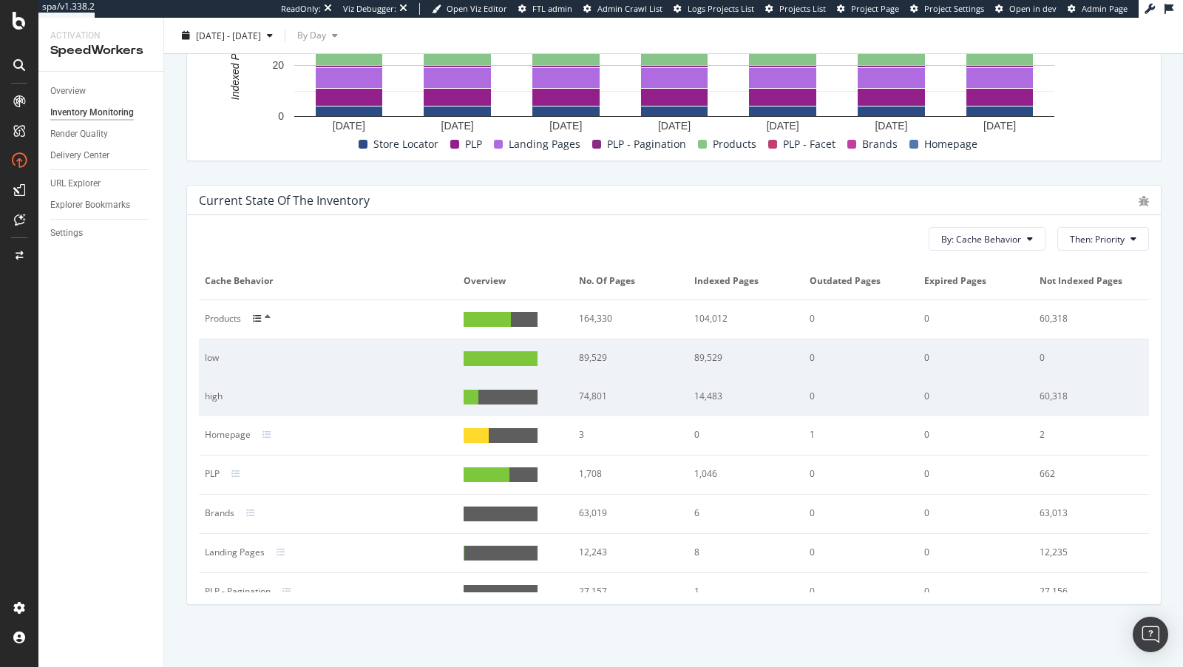
click at [600, 360] on div "89,529" at bounding box center [625, 357] width 93 height 13
click at [734, 351] on div "89,529" at bounding box center [740, 357] width 93 height 13
click at [718, 351] on div "89,529" at bounding box center [740, 357] width 93 height 13
click at [212, 354] on div "low" at bounding box center [316, 357] width 223 height 13
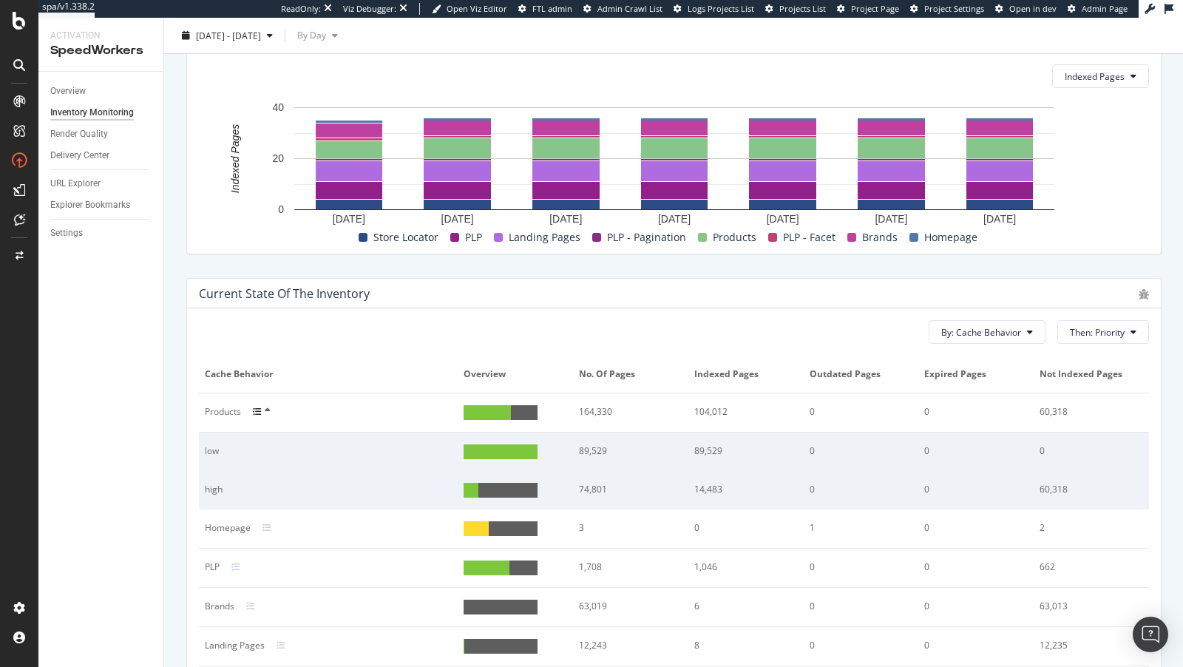
scroll to position [555, 0]
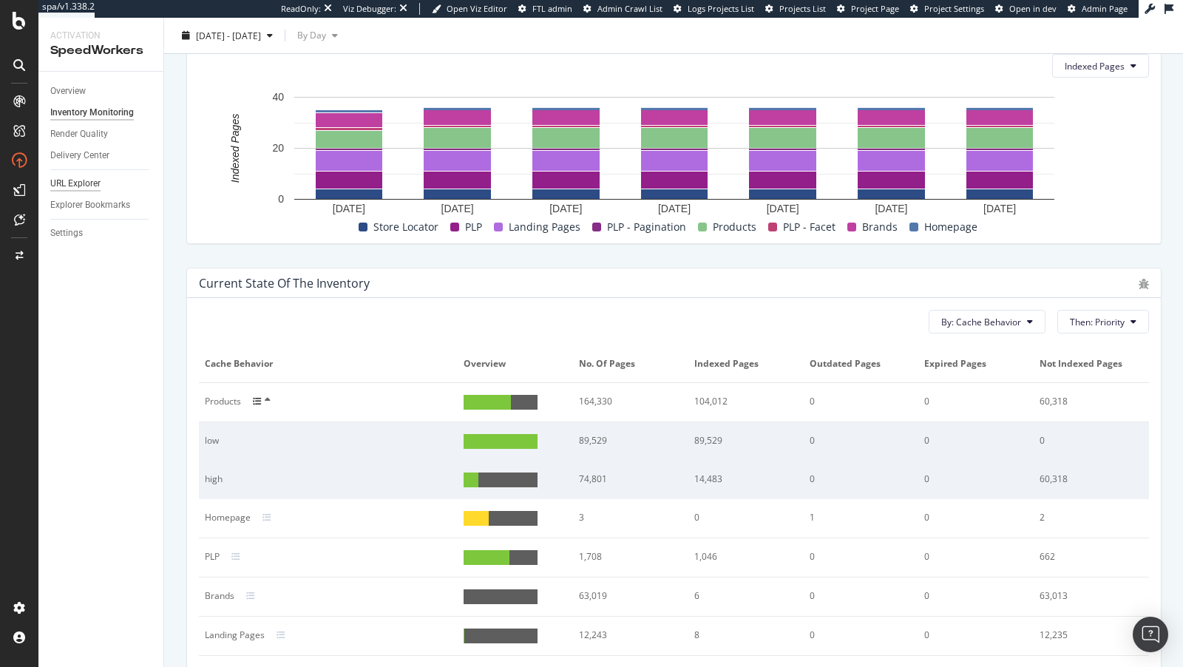
click at [86, 187] on div "URL Explorer" at bounding box center [75, 184] width 50 height 16
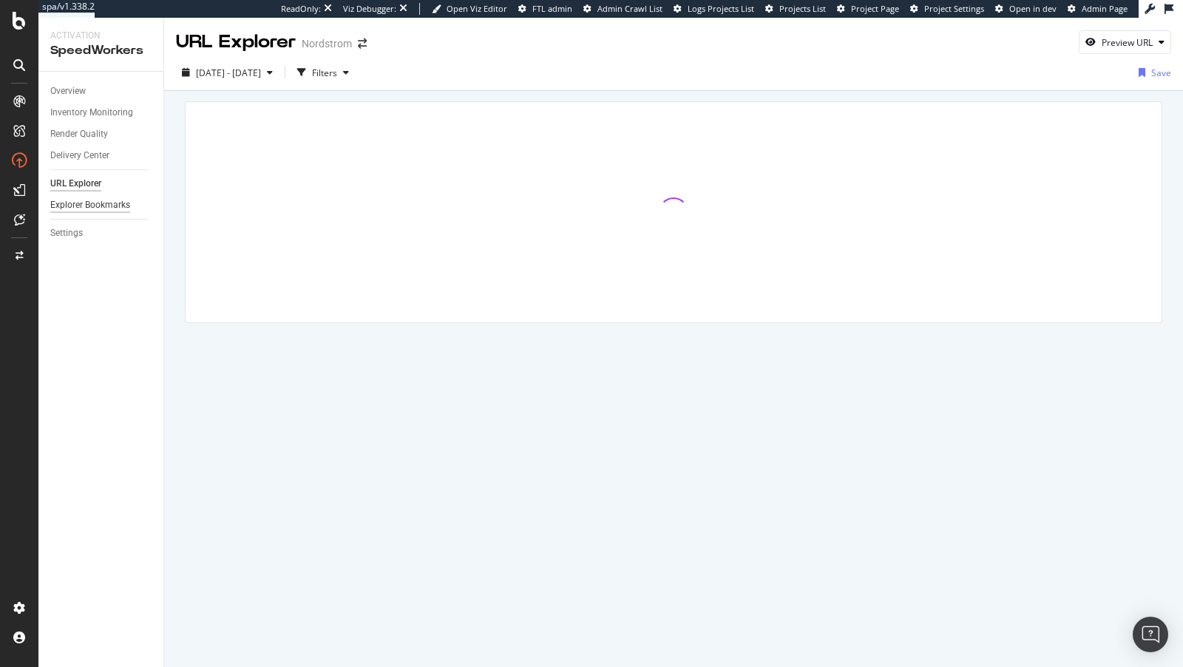
click at [106, 206] on div "Explorer Bookmarks" at bounding box center [90, 205] width 80 height 16
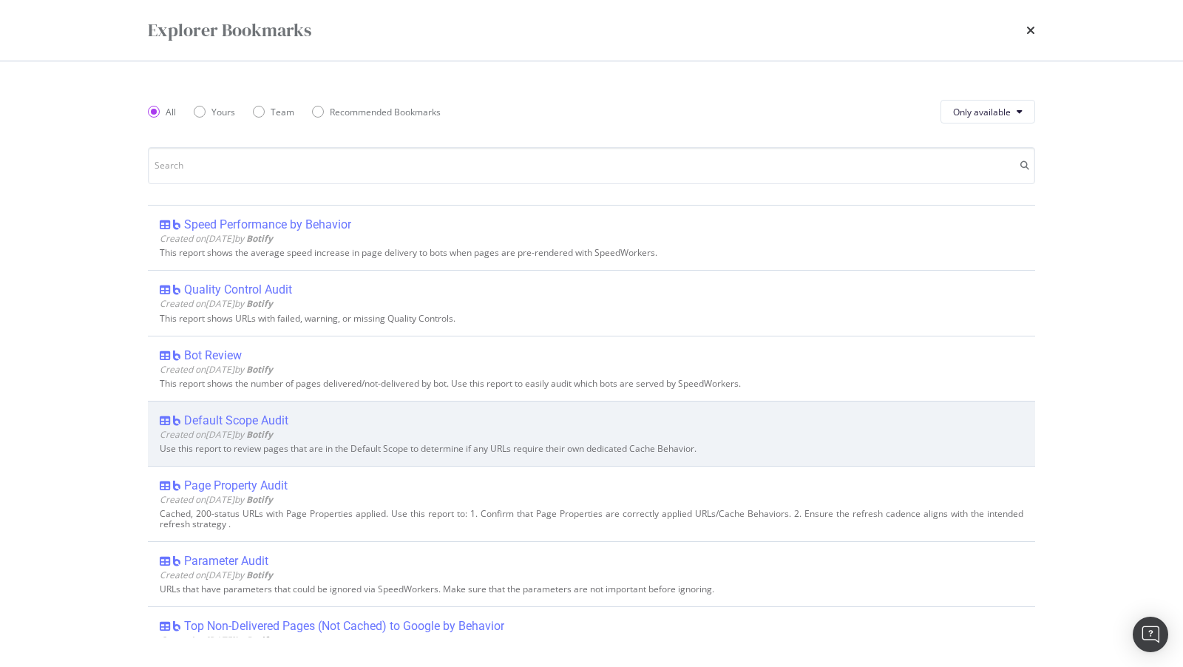
click at [334, 424] on div "Default Scope Audit" at bounding box center [592, 420] width 864 height 15
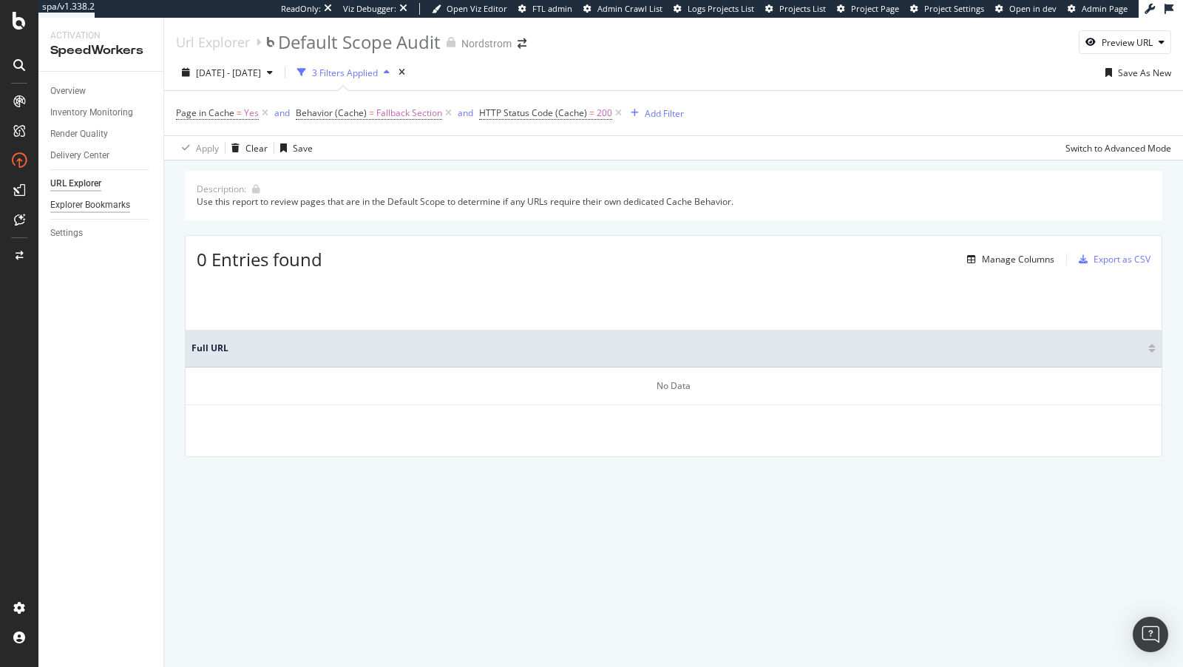
click at [89, 208] on div "Explorer Bookmarks" at bounding box center [90, 205] width 80 height 16
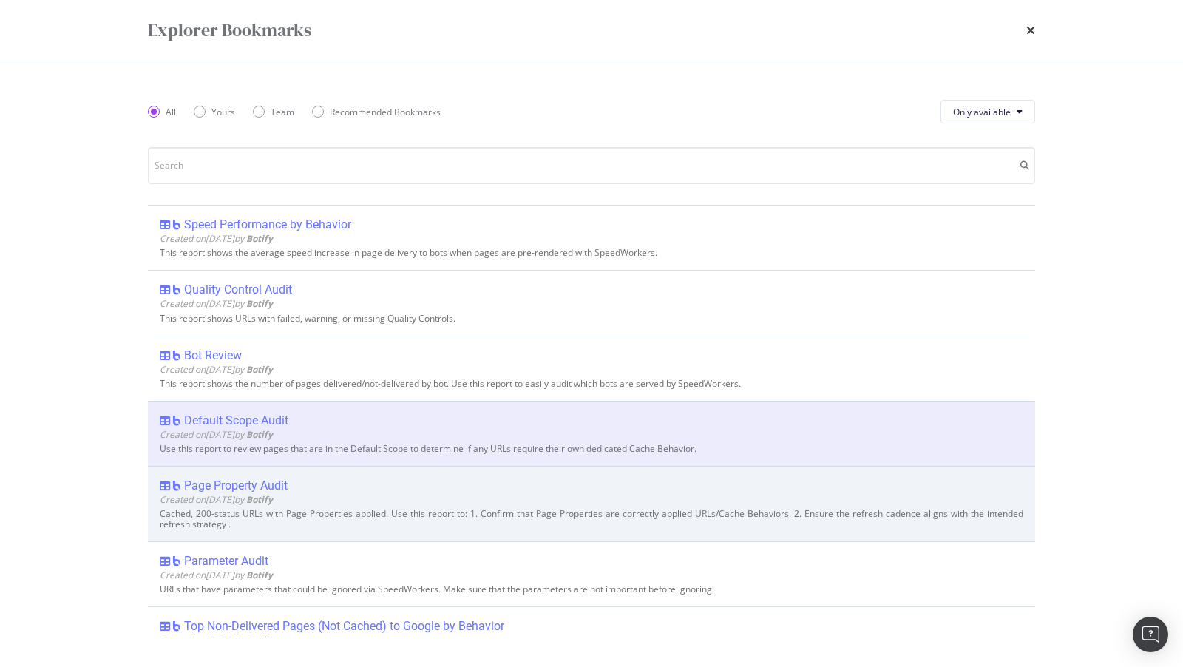
click at [265, 484] on div "Page Property Audit" at bounding box center [236, 485] width 104 height 15
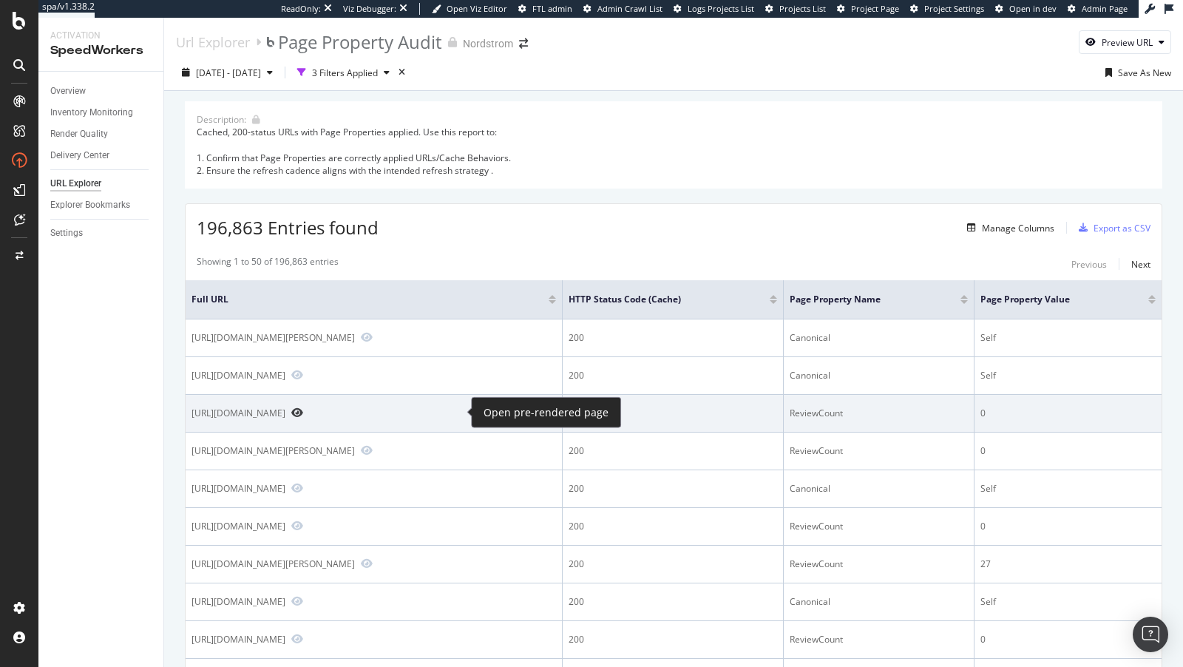
click at [303, 410] on icon "Preview https://www.nordstrom.com/s/towers-graphic-t-shirt/8149094" at bounding box center [297, 412] width 12 height 10
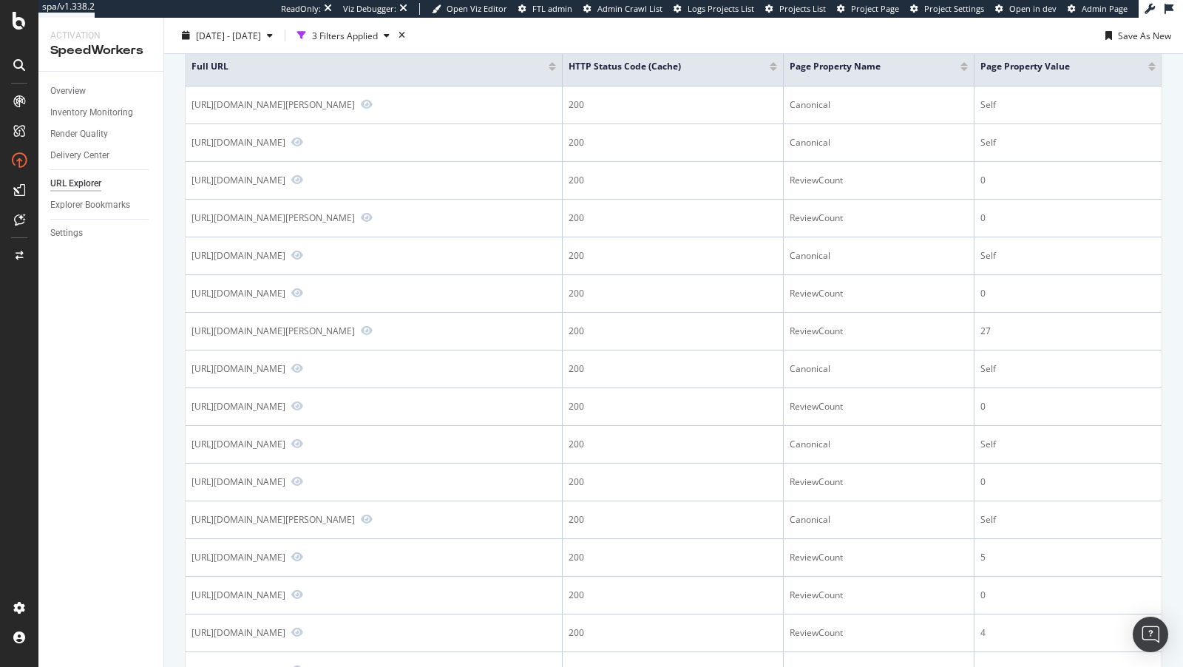
scroll to position [283, 0]
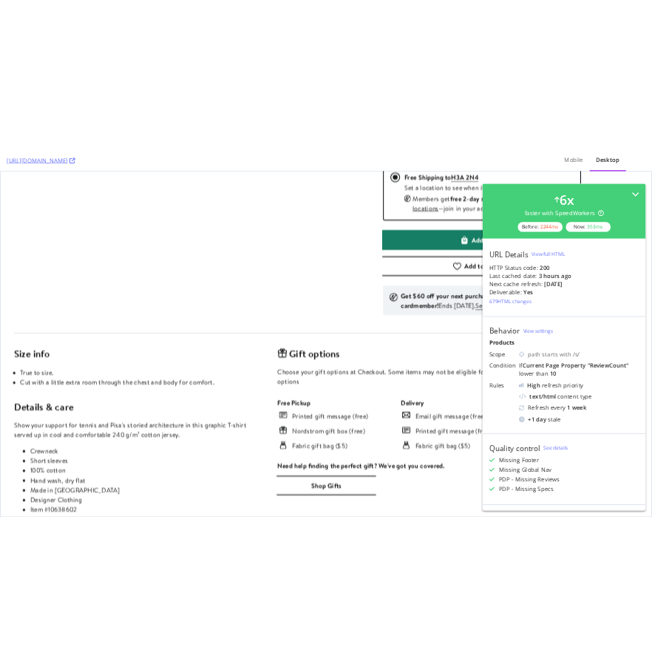
scroll to position [640, 0]
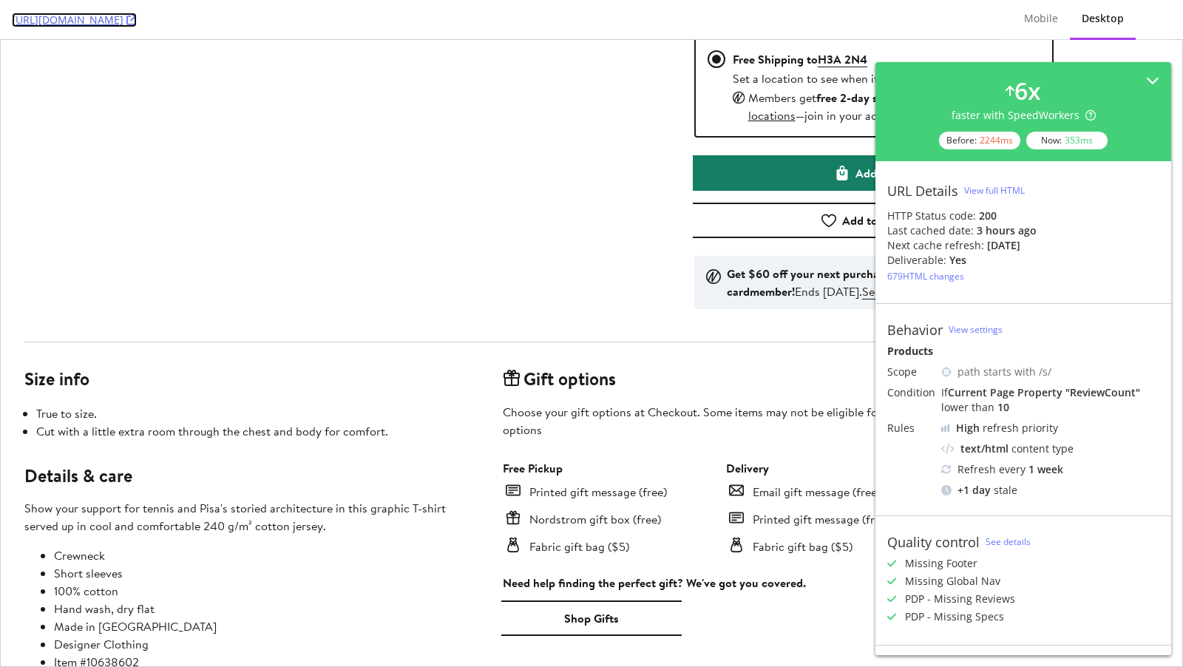
click at [137, 22] on icon at bounding box center [131, 20] width 10 height 10
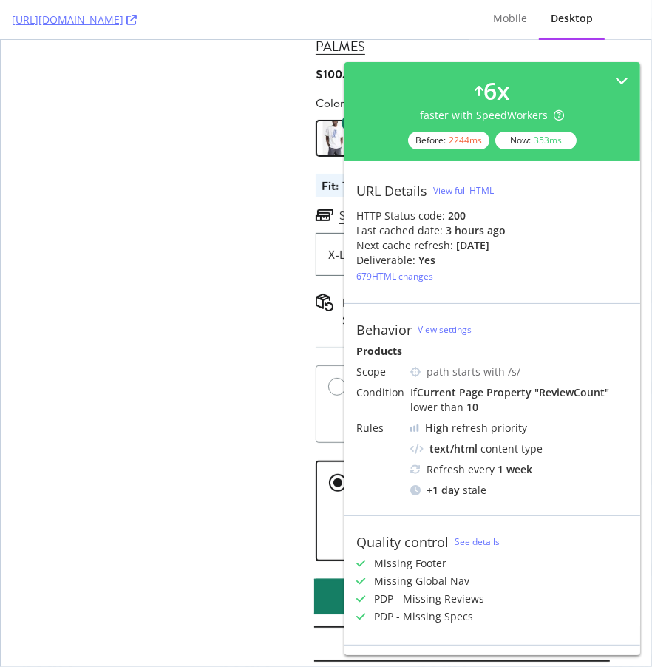
scroll to position [351, 19]
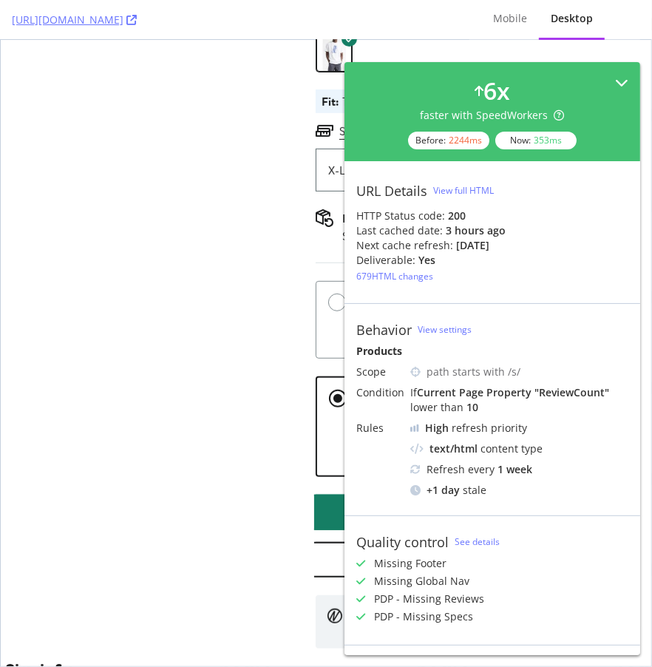
click at [626, 78] on icon at bounding box center [621, 82] width 13 height 13
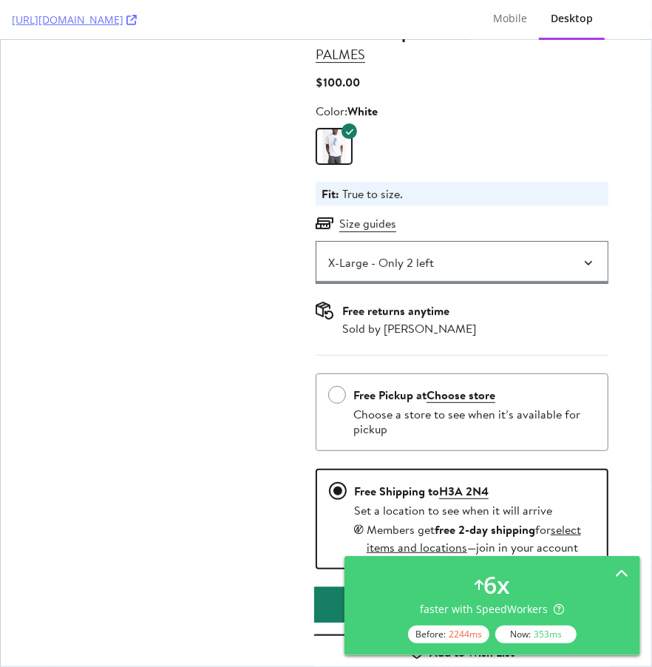
scroll to position [130, 19]
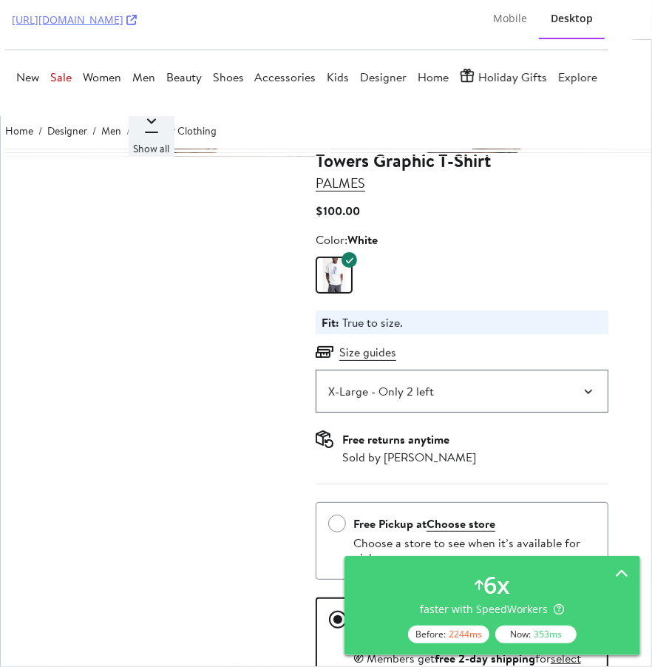
click at [150, 141] on span "Show all" at bounding box center [152, 148] width 36 height 15
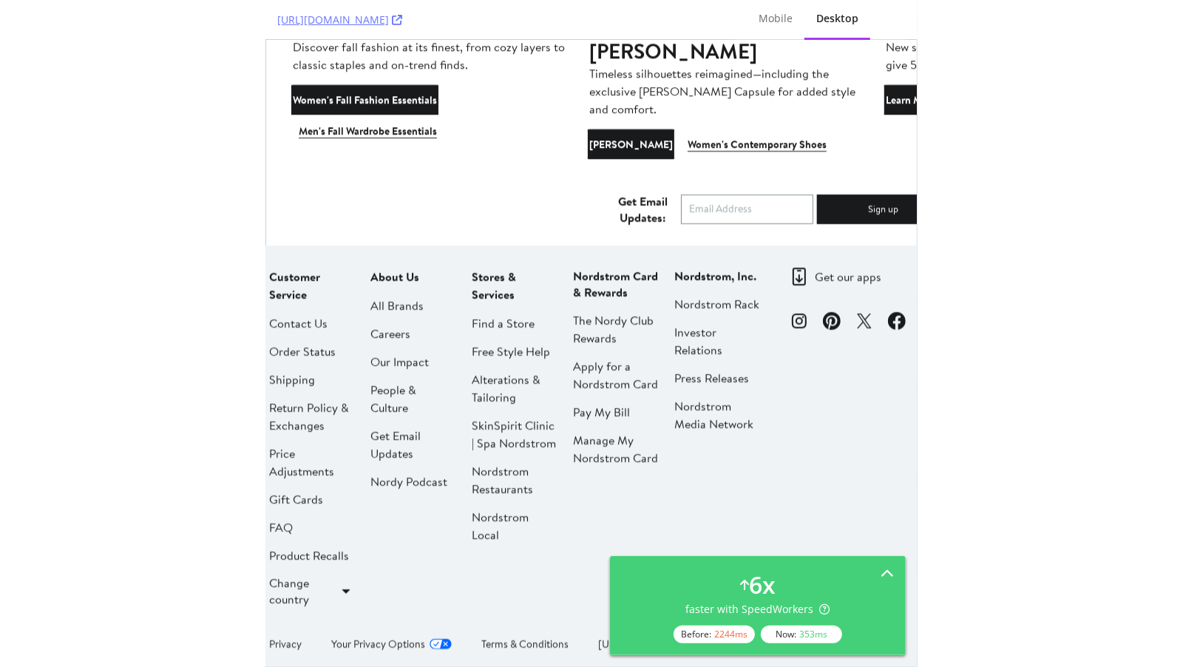
scroll to position [0, 0]
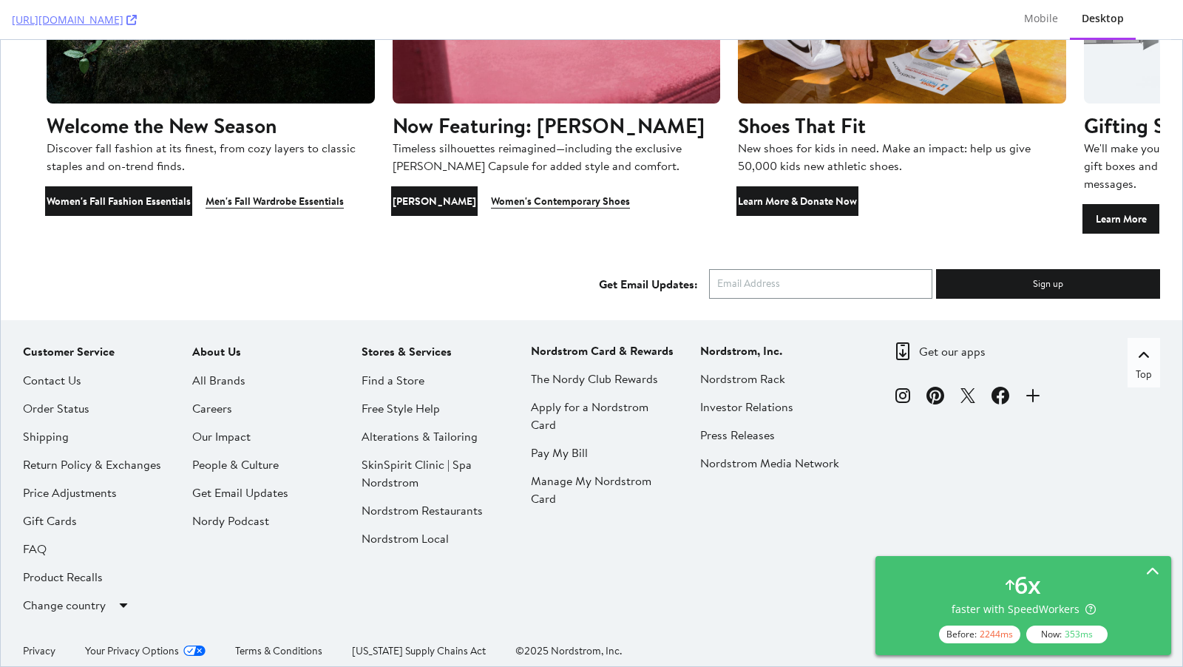
click at [1054, 602] on div "faster with SpeedWorkers" at bounding box center [1024, 609] width 144 height 15
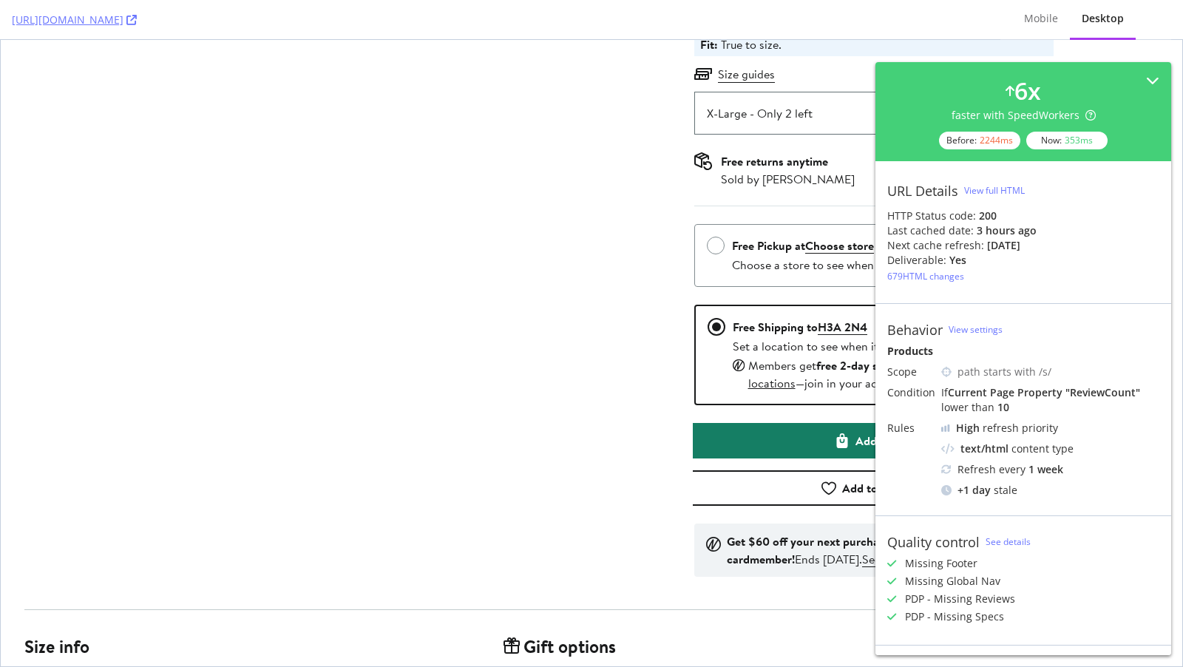
scroll to position [2, 0]
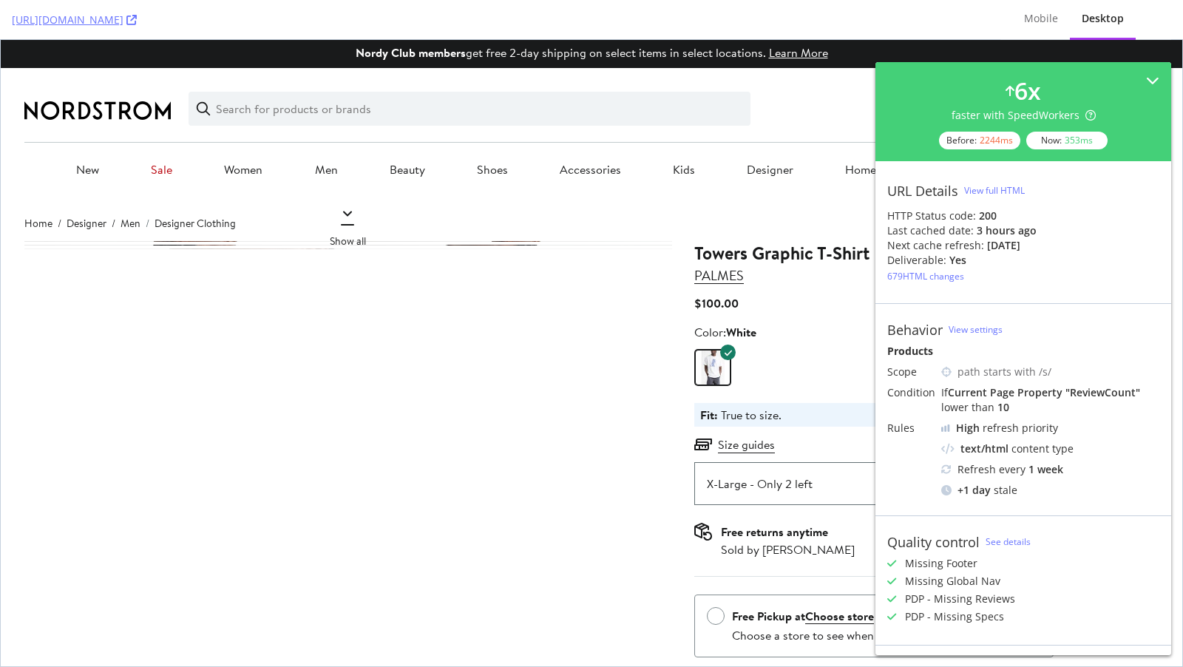
click at [268, 407] on div "Show all" at bounding box center [347, 598] width 646 height 715
click at [334, 236] on span "Show all" at bounding box center [348, 241] width 36 height 15
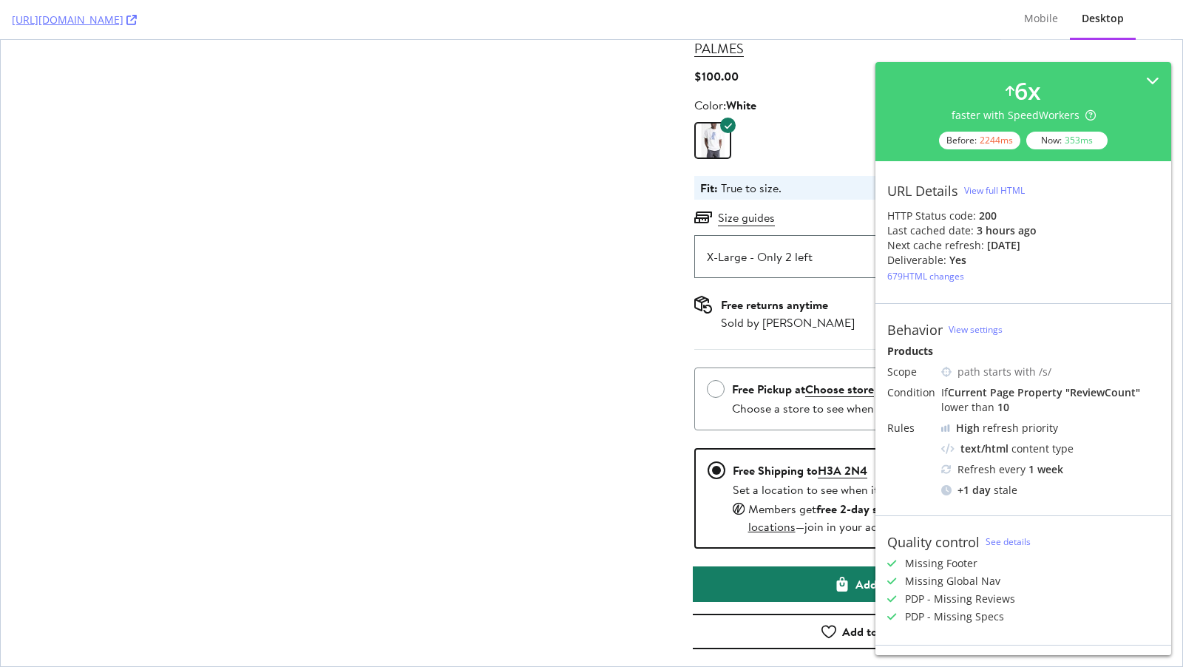
scroll to position [321, 0]
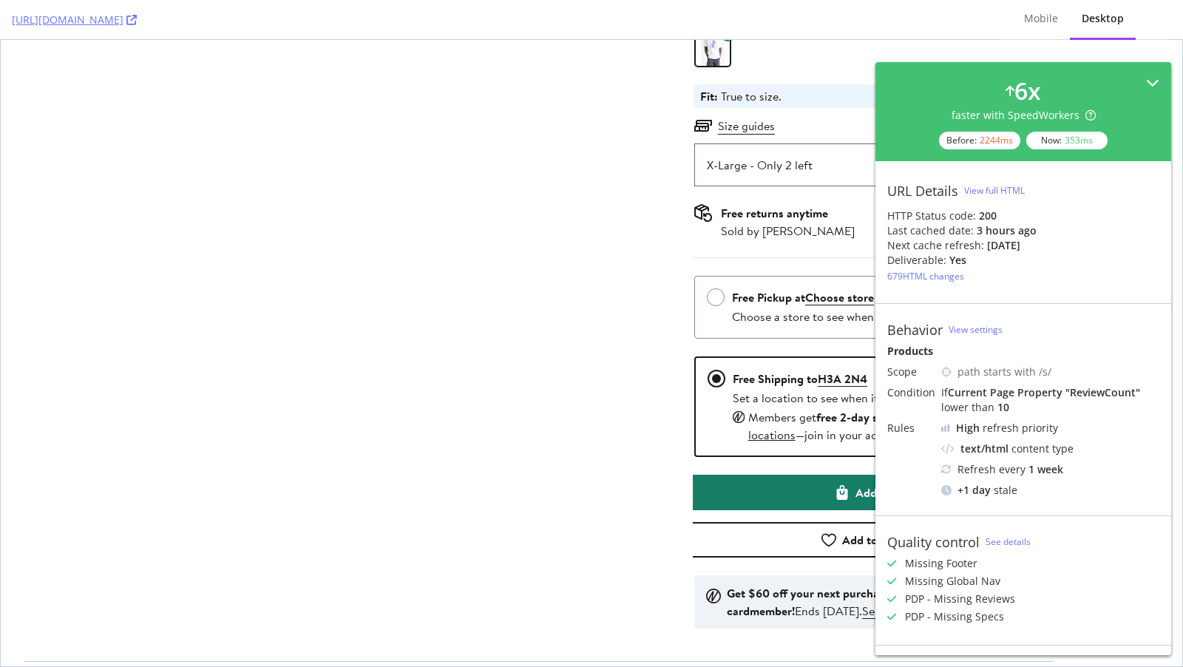
click at [1154, 85] on icon at bounding box center [1152, 82] width 13 height 13
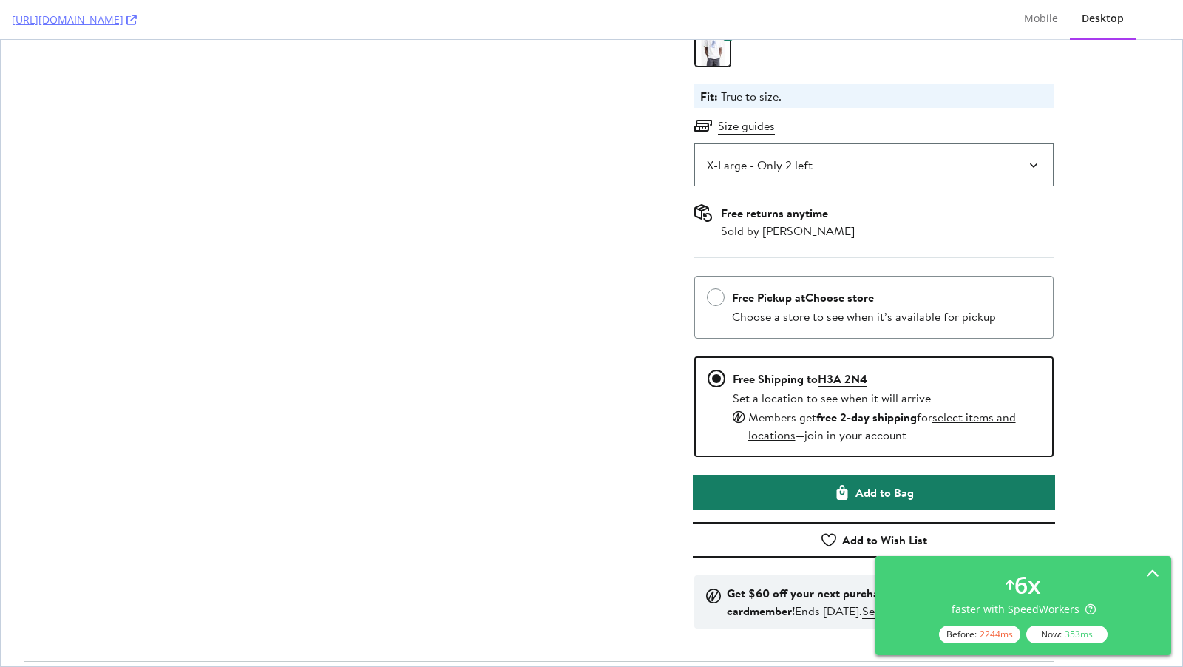
scroll to position [381, 0]
